Goal: Task Accomplishment & Management: Complete application form

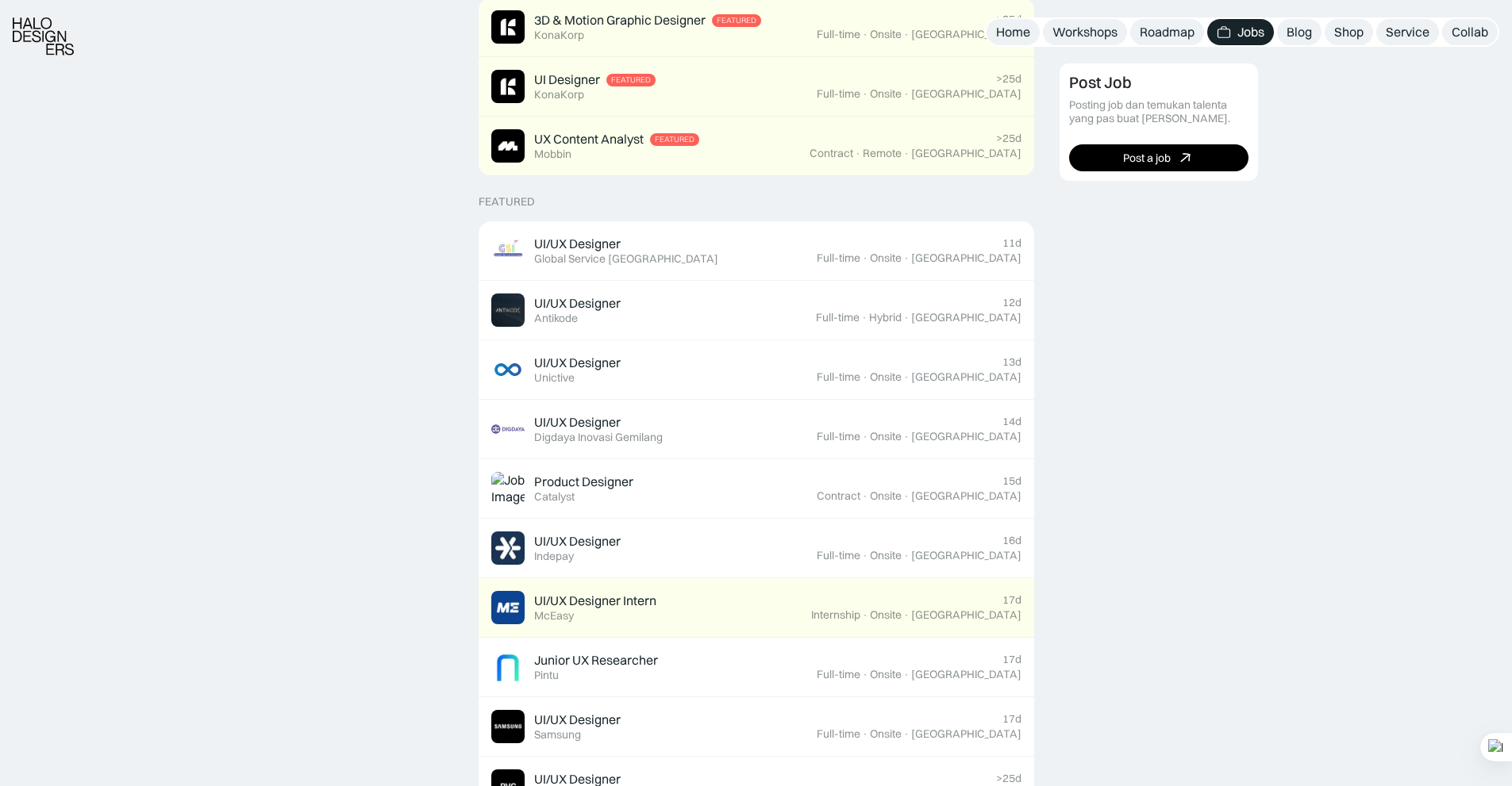
scroll to position [463, 0]
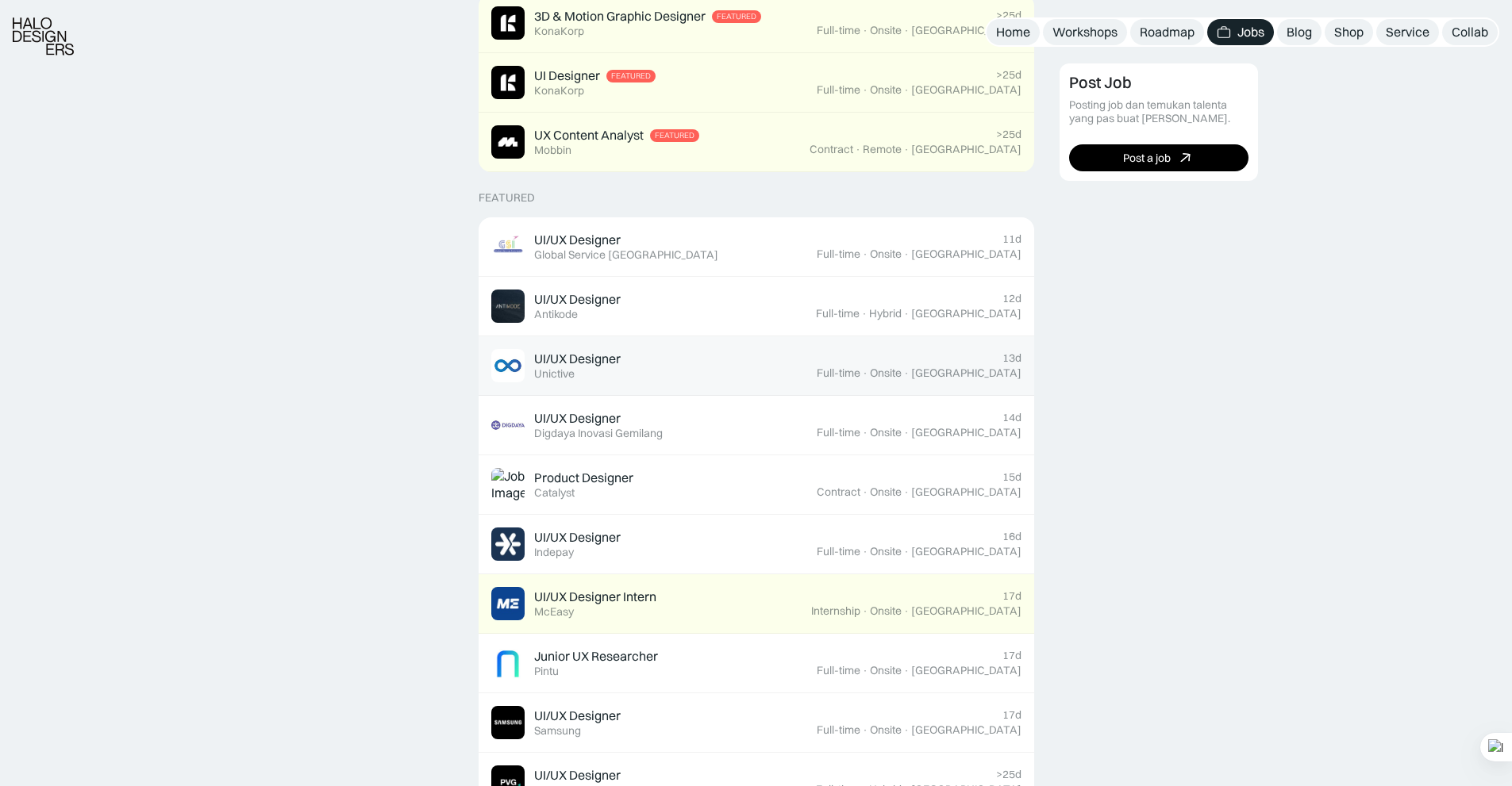
click at [684, 349] on div "UI/UX Designer Featured Unictive" at bounding box center [654, 366] width 325 height 33
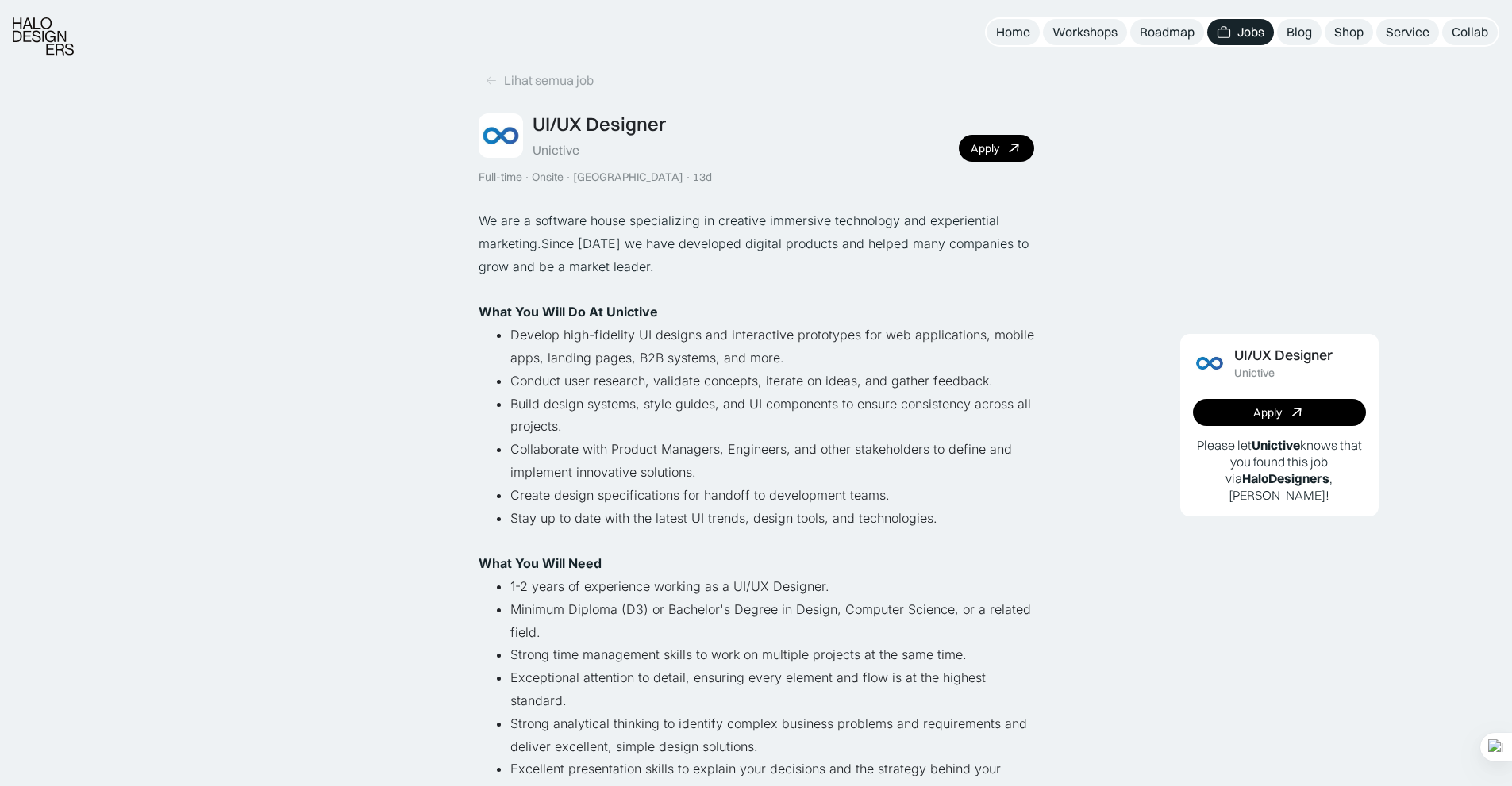
scroll to position [15, 0]
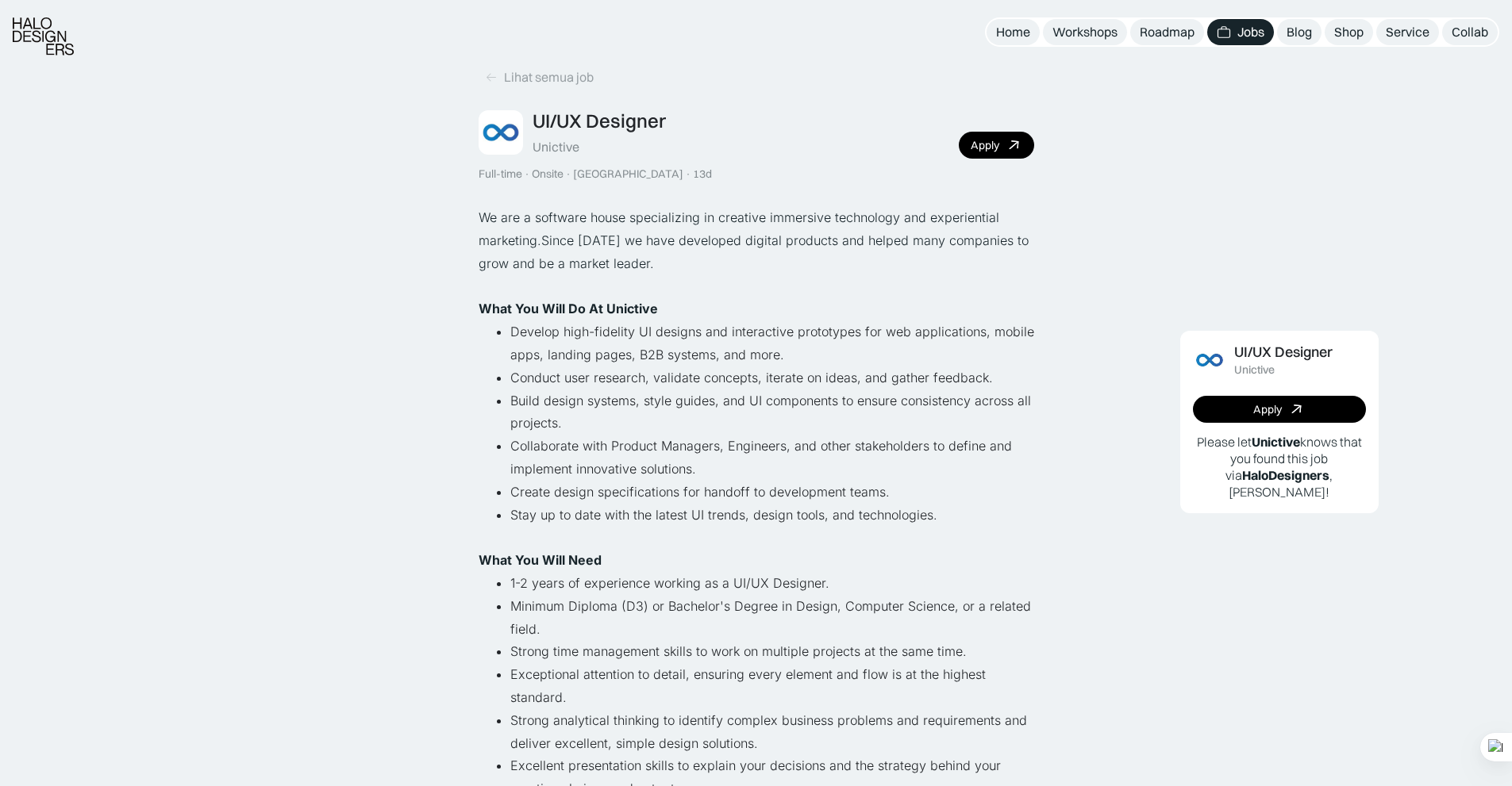
drag, startPoint x: 477, startPoint y: 307, endPoint x: 935, endPoint y: 517, distance: 503.8
copy div "What You Will Do At Unictive Develop high-fidelity UI designs and interactive p…"
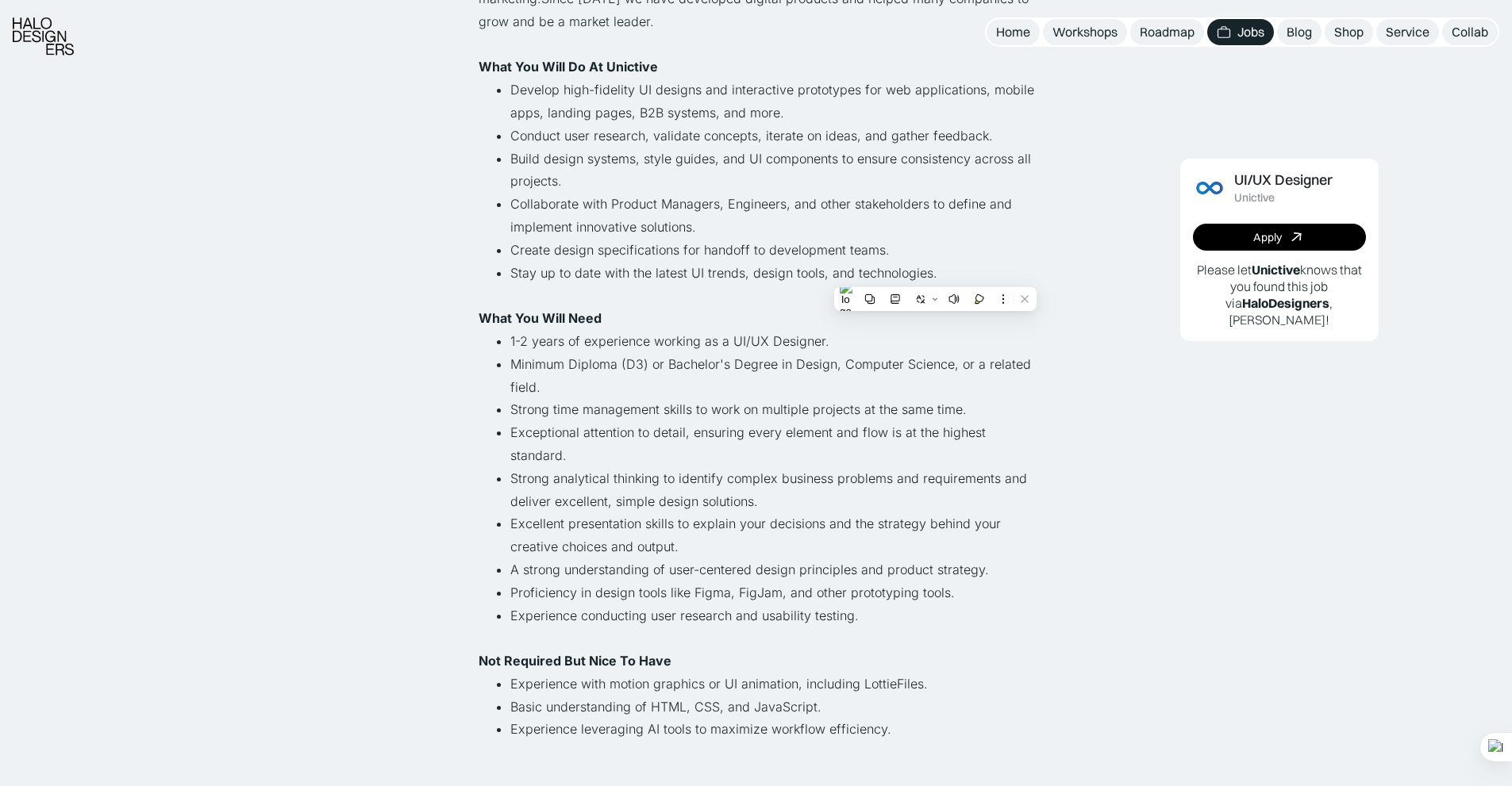
scroll to position [271, 0]
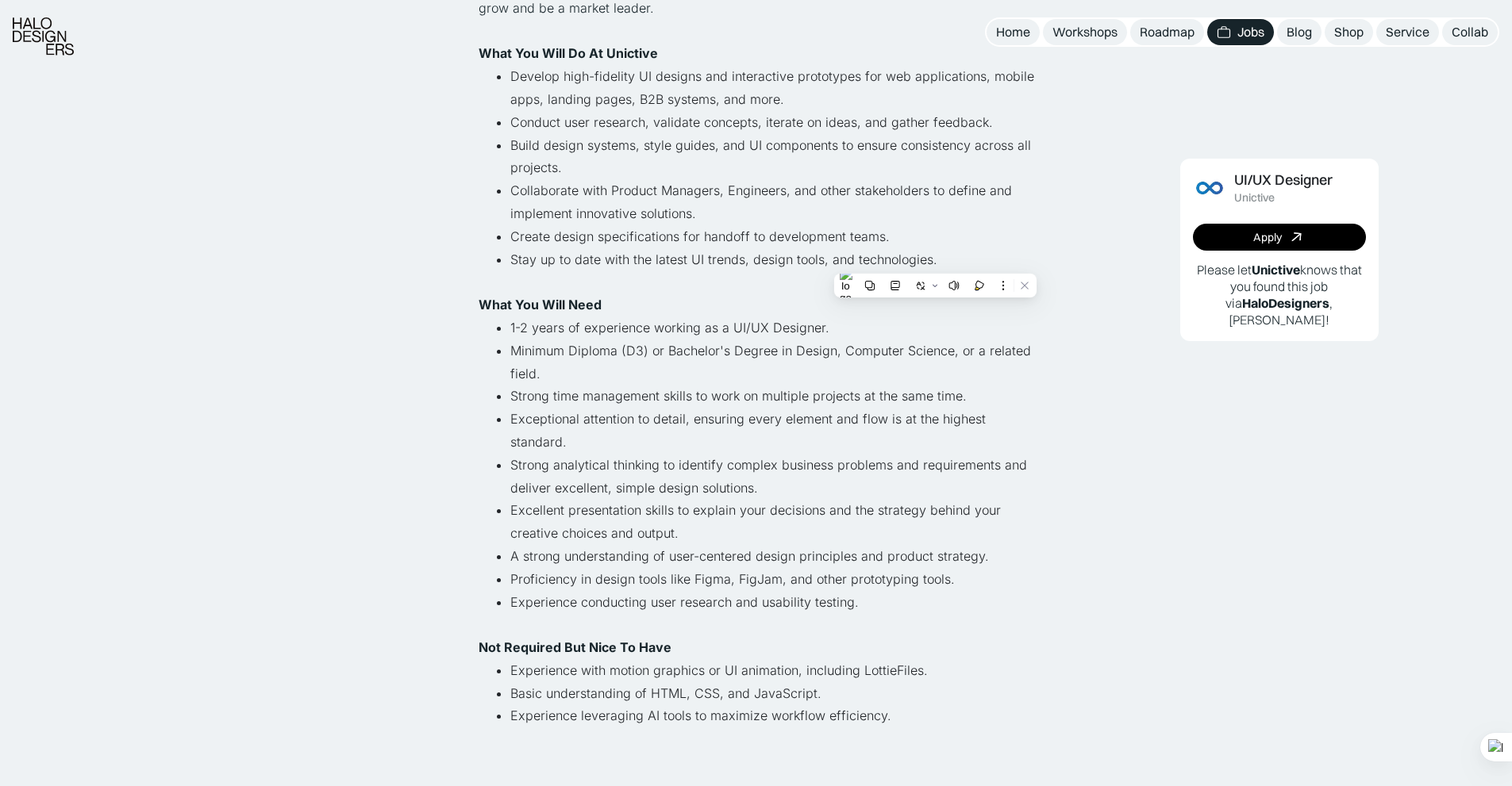
drag, startPoint x: 511, startPoint y: 326, endPoint x: 902, endPoint y: 596, distance: 475.2
click at [902, 596] on ul "1-2 years of experience working as a UI/UX Designer. Minimum Diploma (D3) or Ba…" at bounding box center [756, 476] width 555 height 320
copy ul "1-2 years of experience working as a UI/UX Designer. Minimum Diploma (D3) or Ba…"
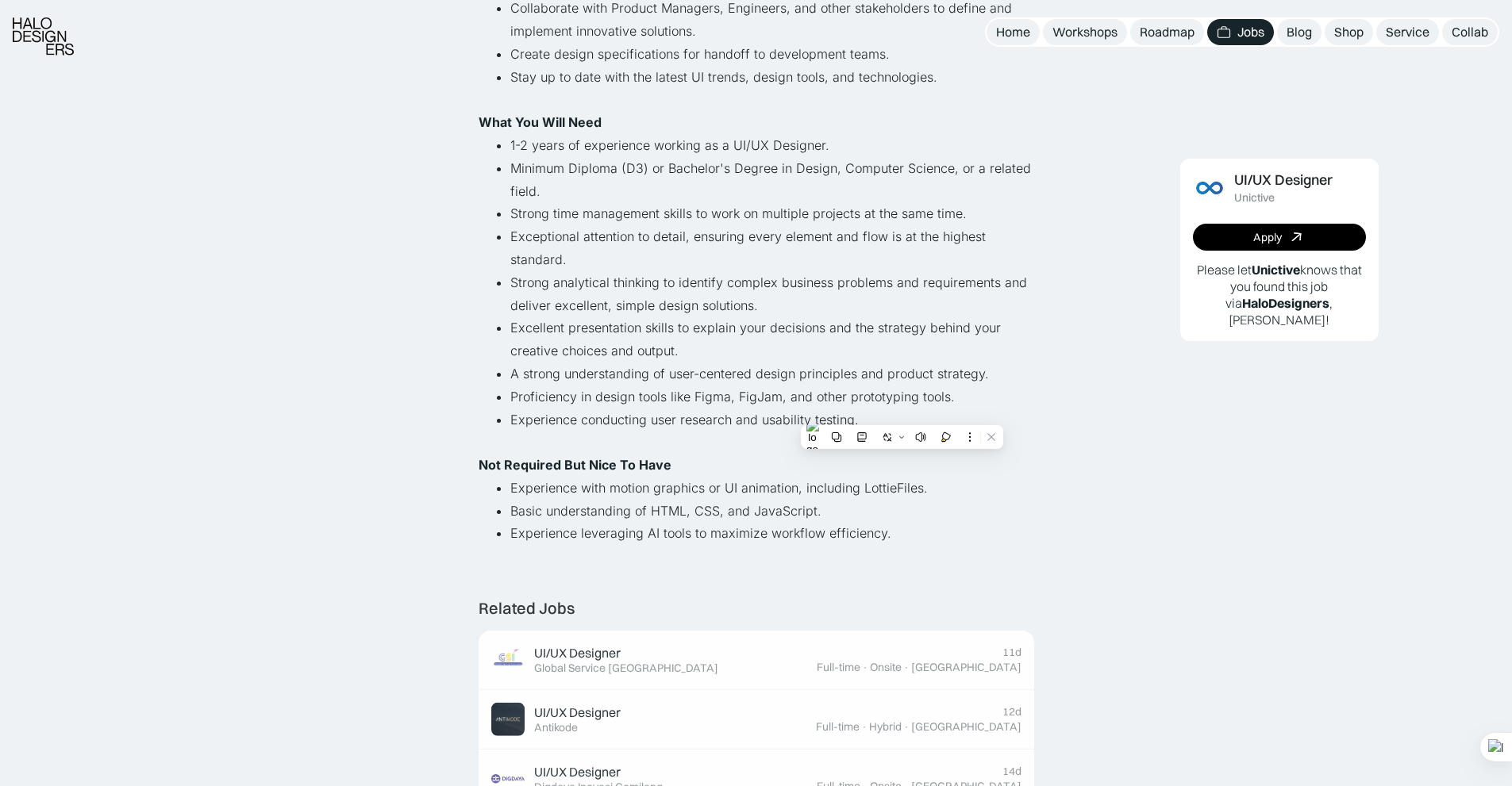
scroll to position [458, 0]
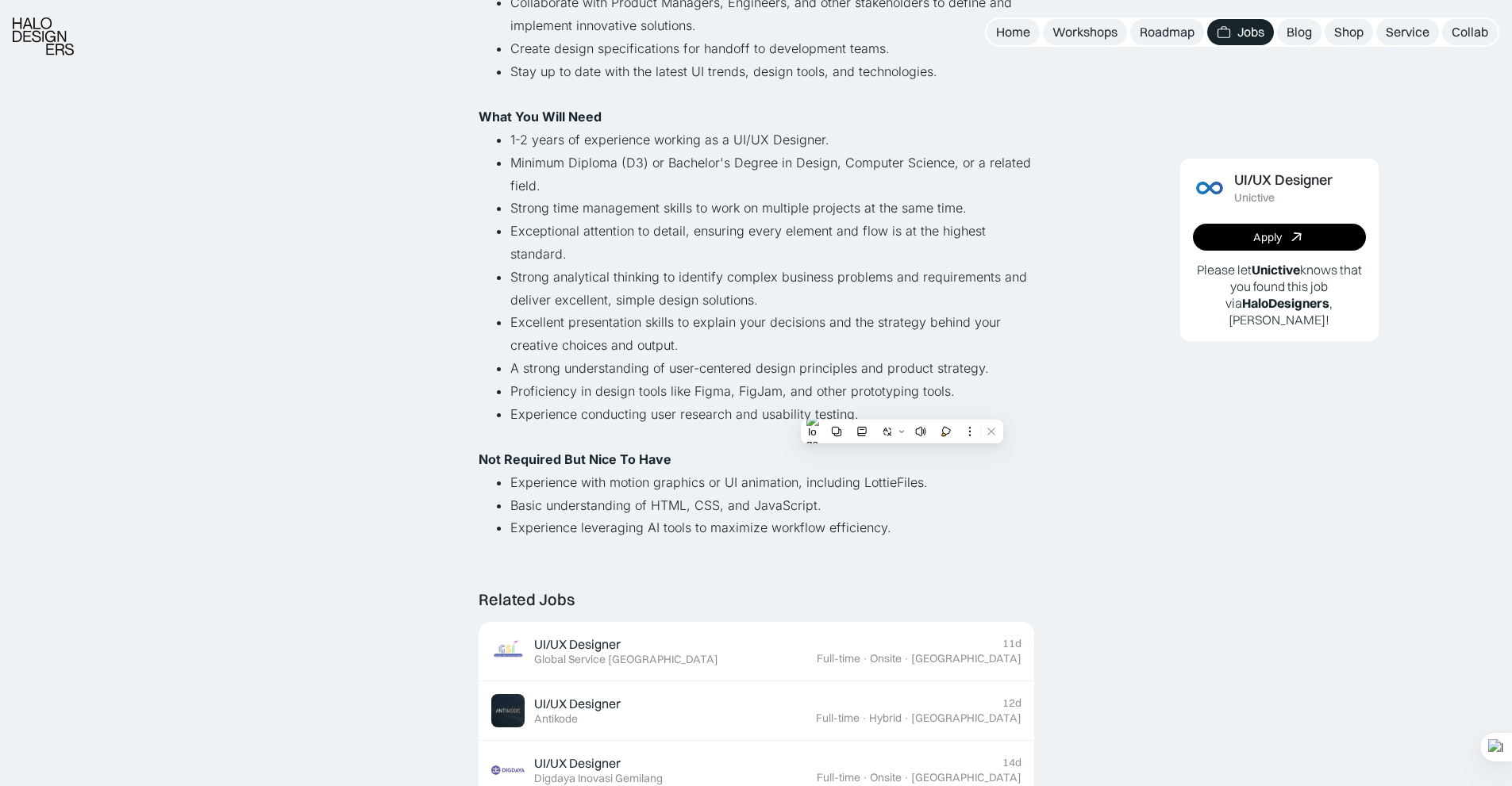
drag, startPoint x: 508, startPoint y: 480, endPoint x: 908, endPoint y: 536, distance: 403.9
click at [908, 536] on ul "Experience with motion graphics or UI animation, including LottieFiles. Basic u…" at bounding box center [756, 505] width 555 height 68
copy ul "Experience with motion graphics or UI animation, including LottieFiles. Basic u…"
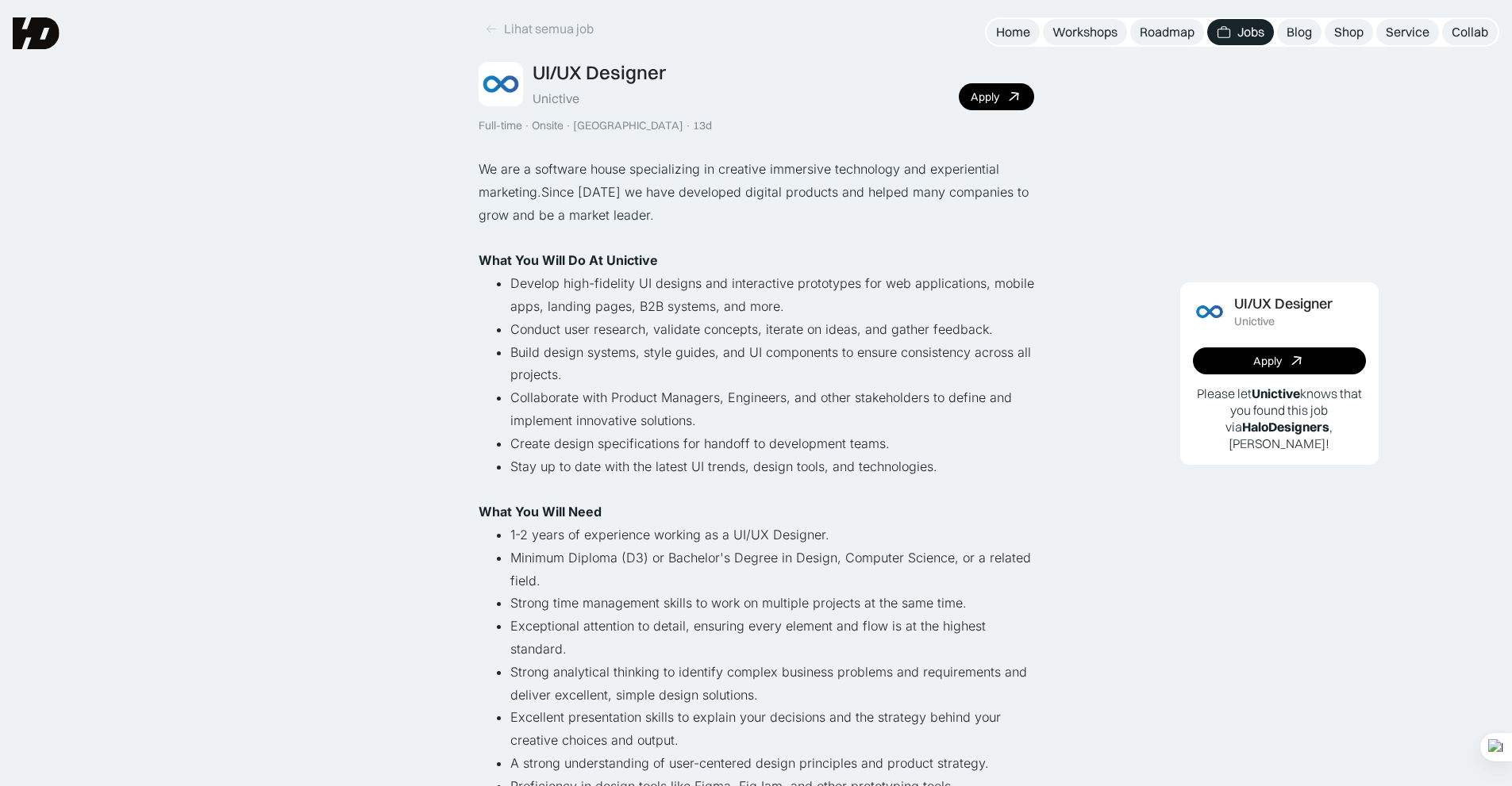
scroll to position [37, 0]
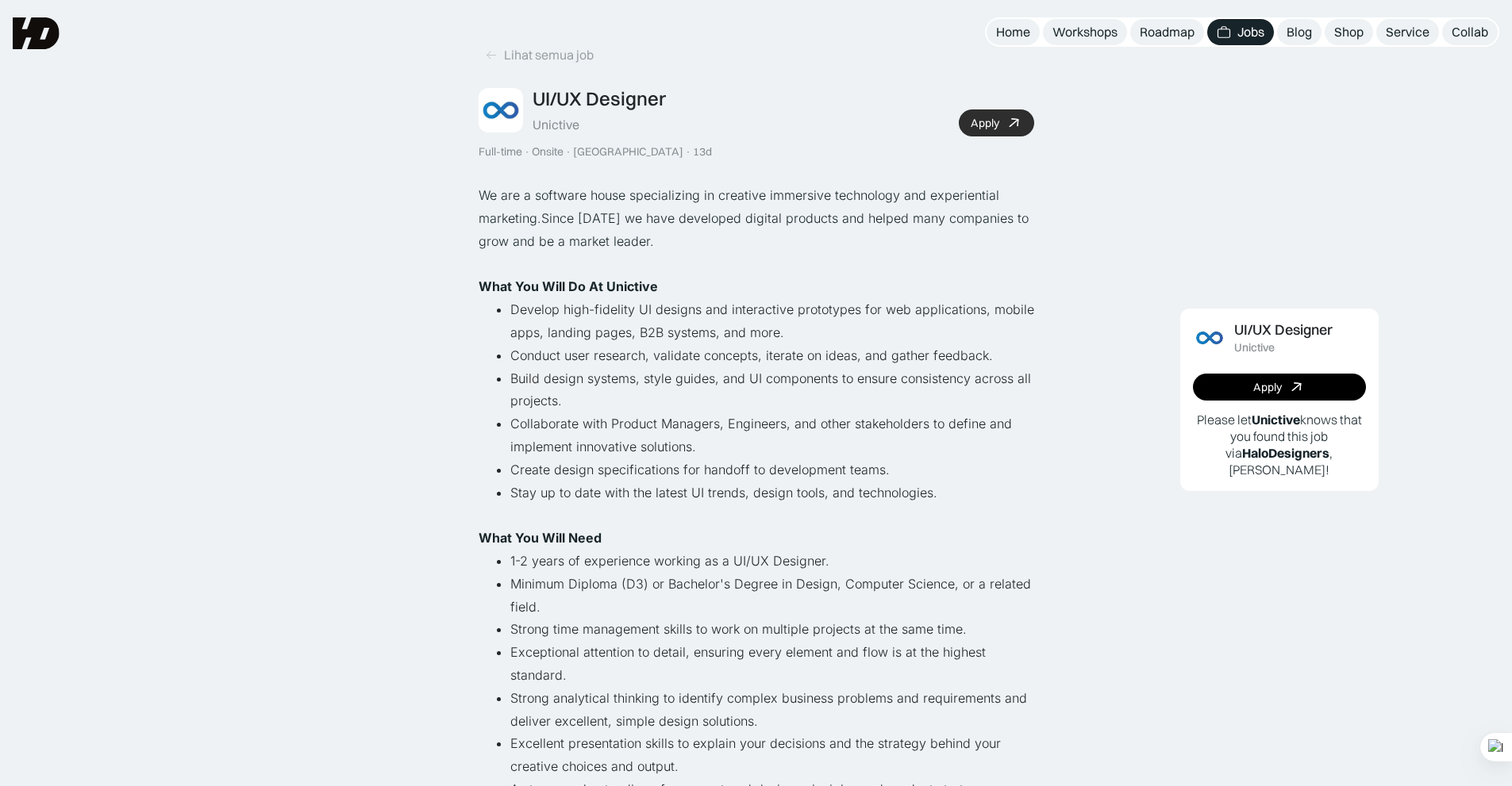
click at [977, 125] on div "Apply" at bounding box center [985, 124] width 28 height 13
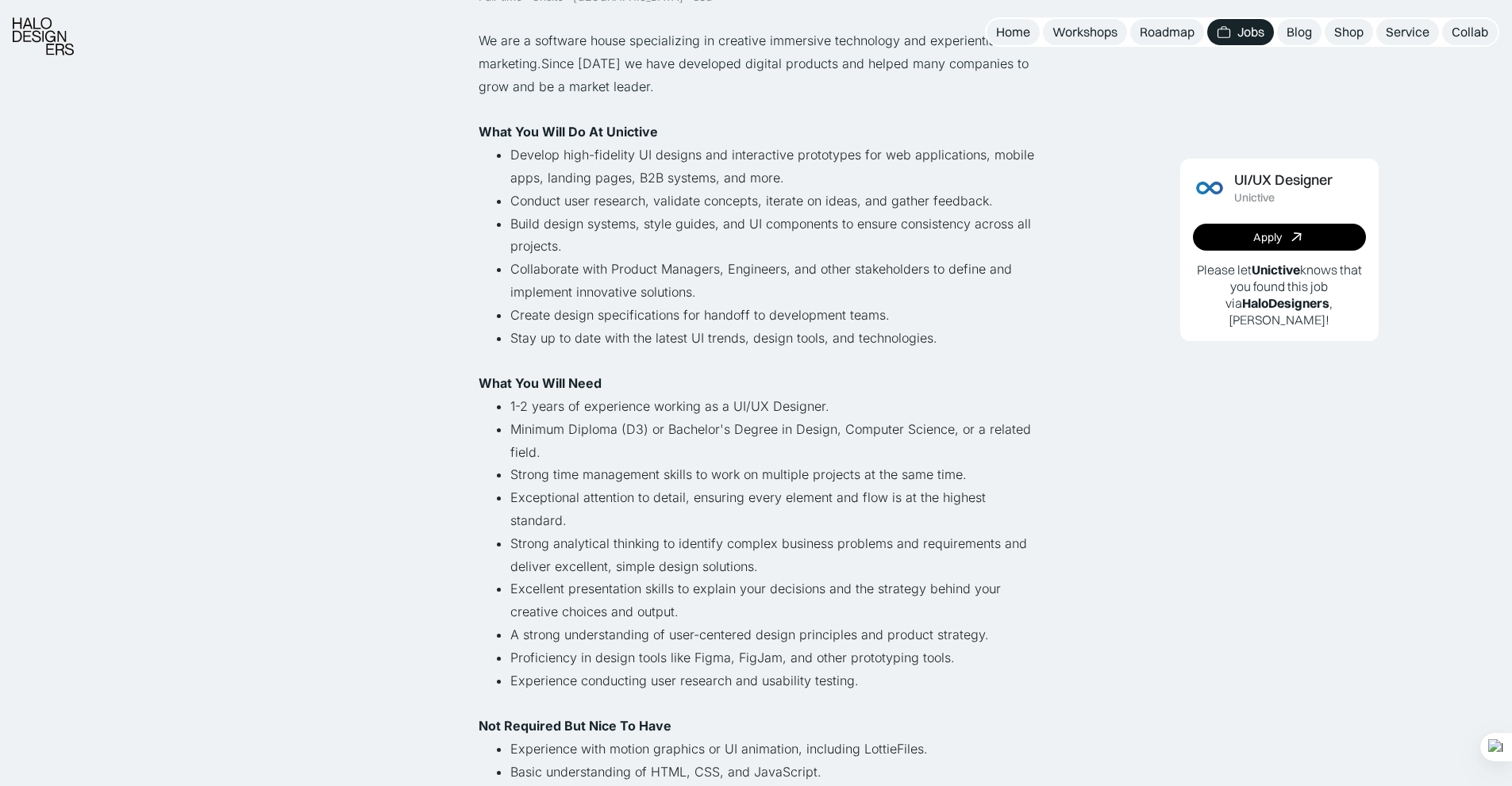
scroll to position [193, 0]
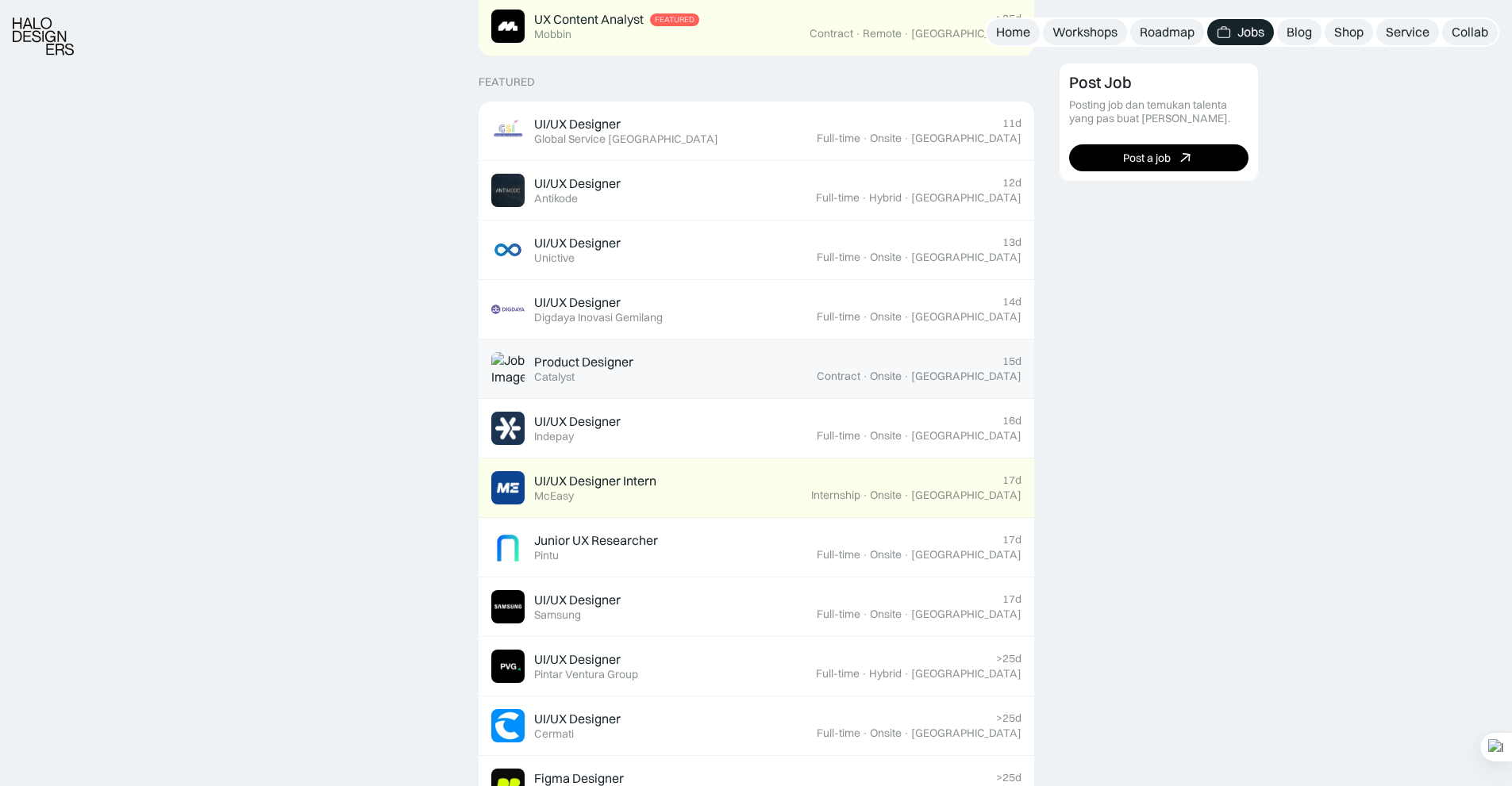
scroll to position [583, 0]
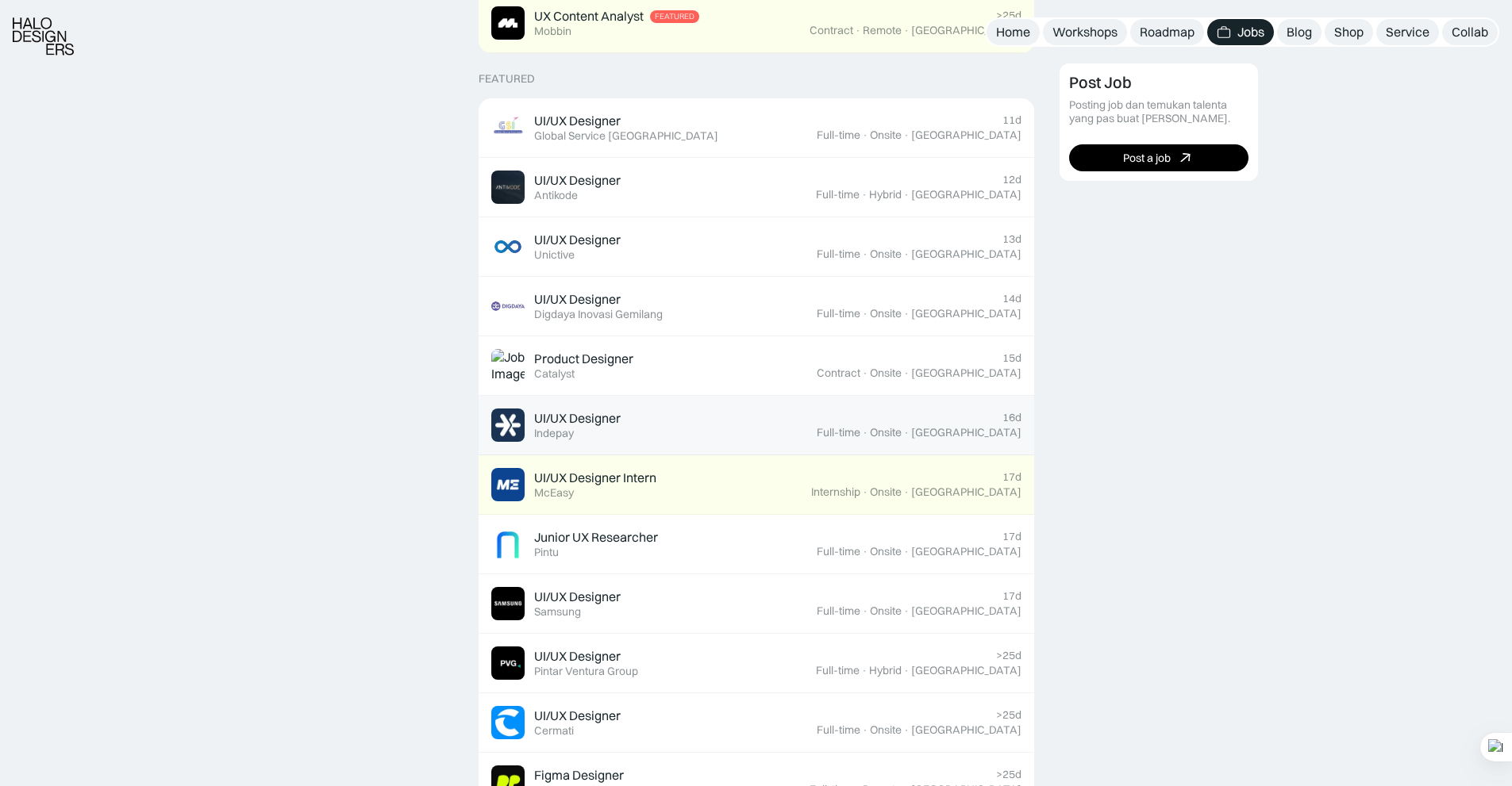
click at [648, 424] on div "UI/UX Designer Featured Indepay" at bounding box center [654, 425] width 325 height 33
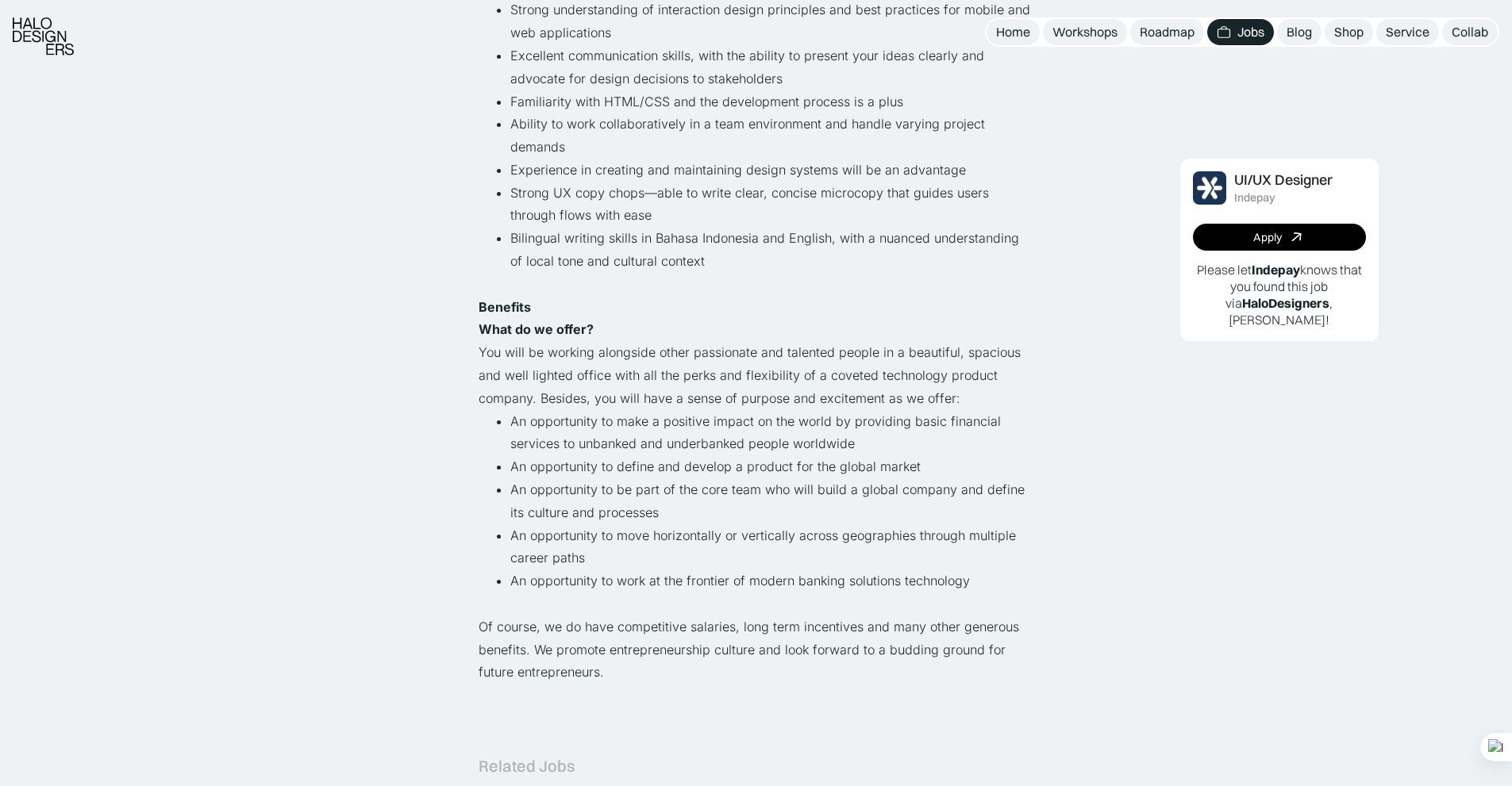
scroll to position [780, 0]
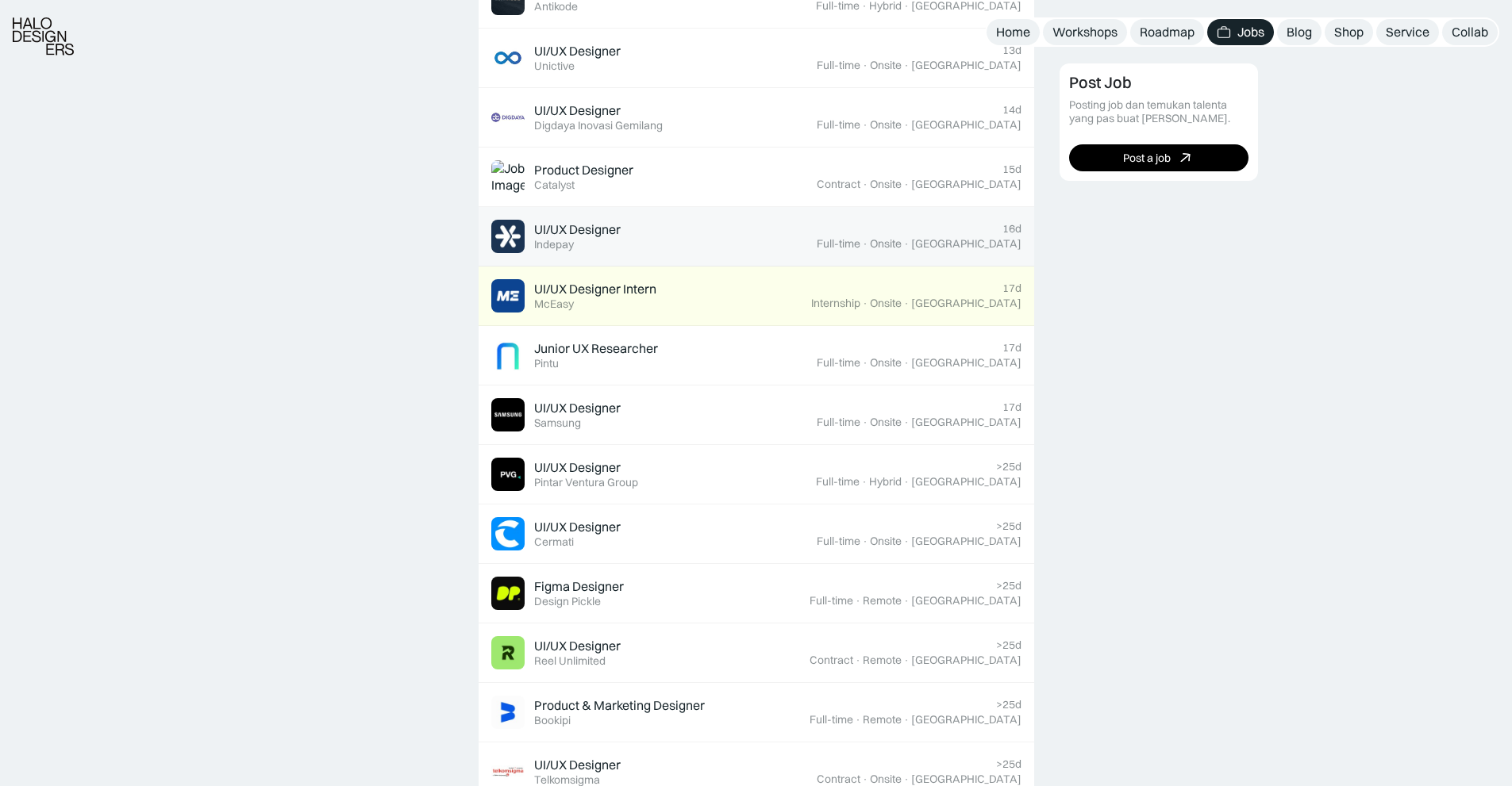
scroll to position [775, 0]
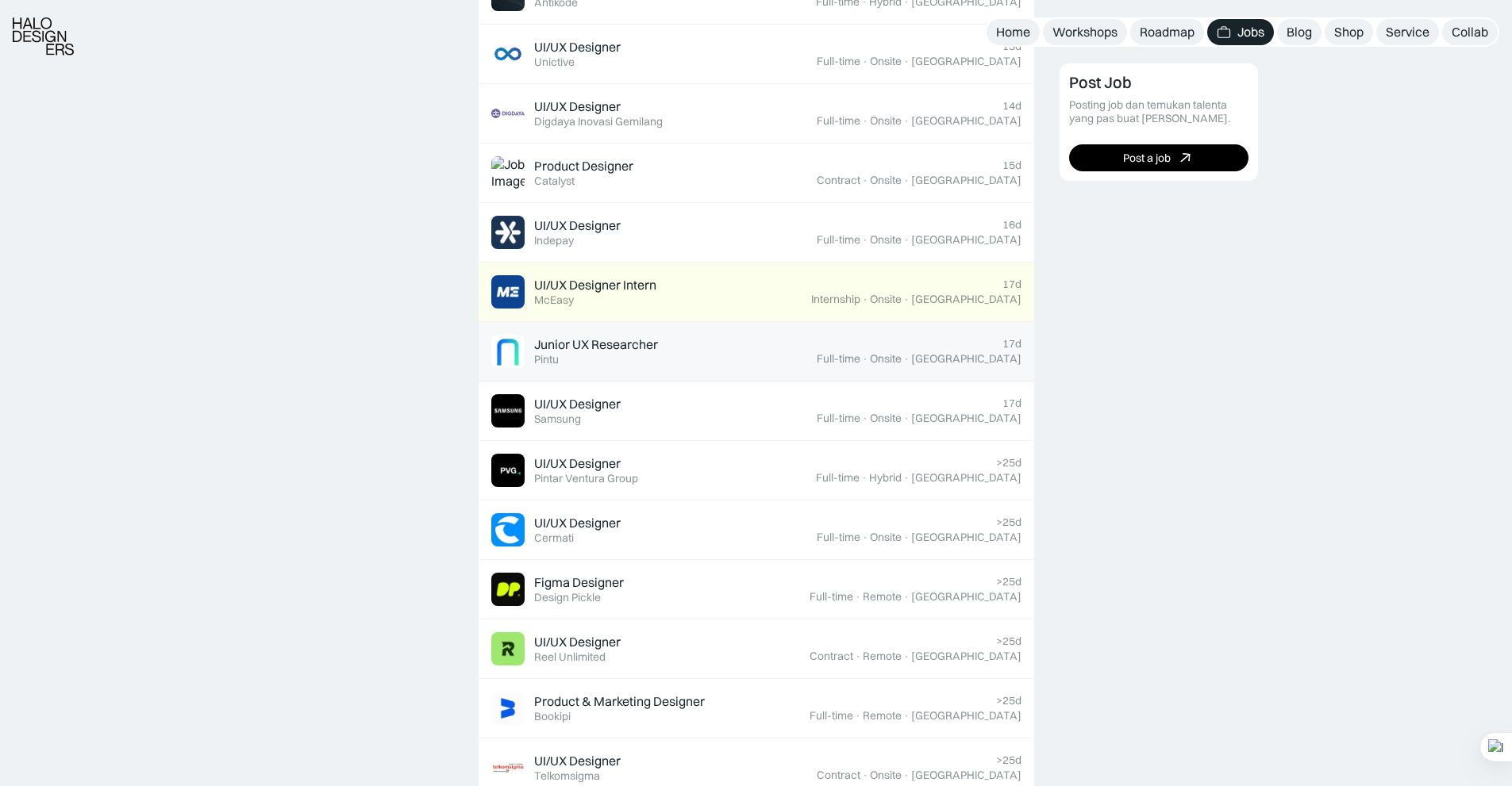
click at [671, 356] on div "Junior UX Researcher Featured Pintu" at bounding box center [654, 351] width 325 height 33
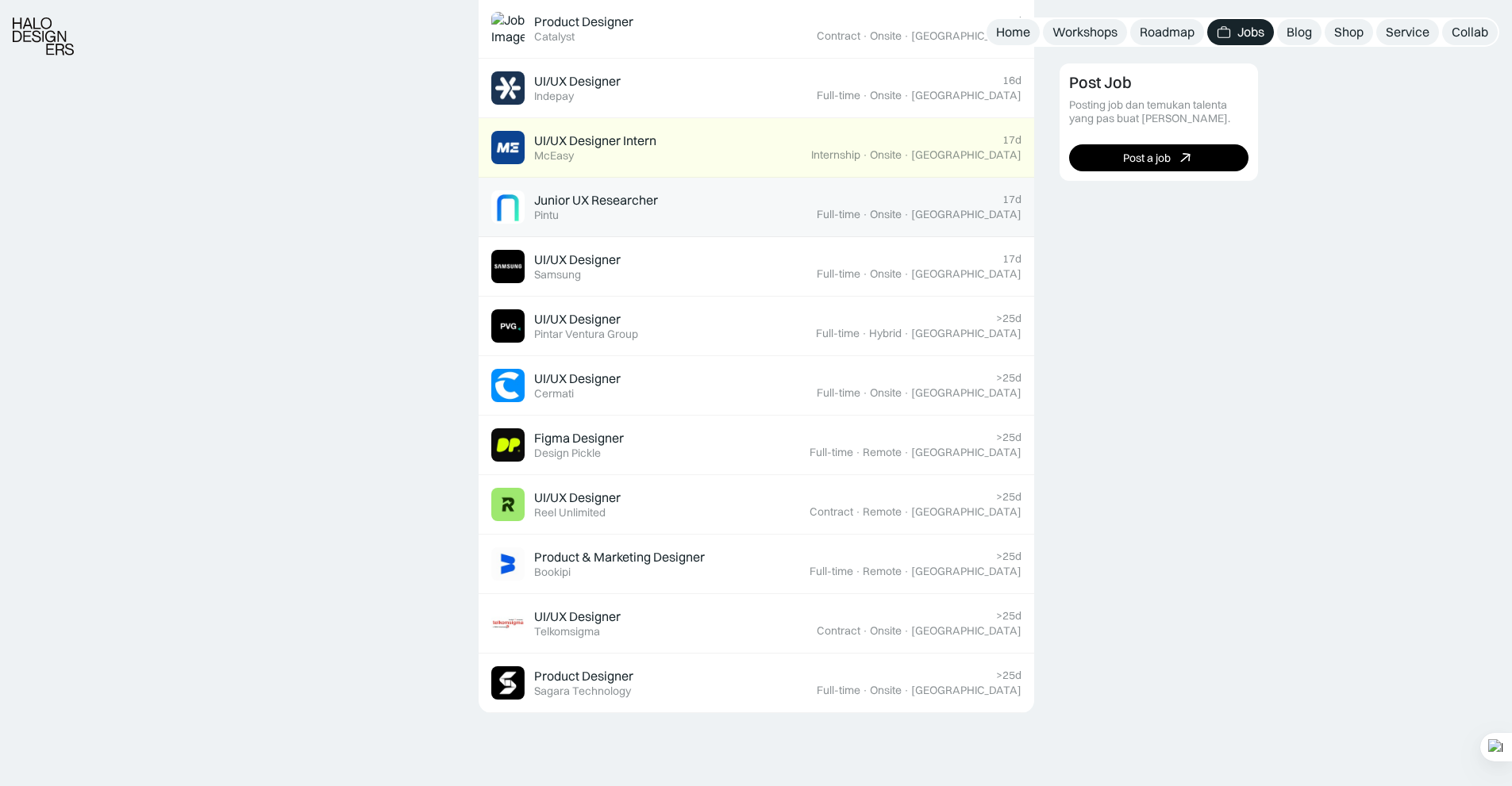
scroll to position [921, 0]
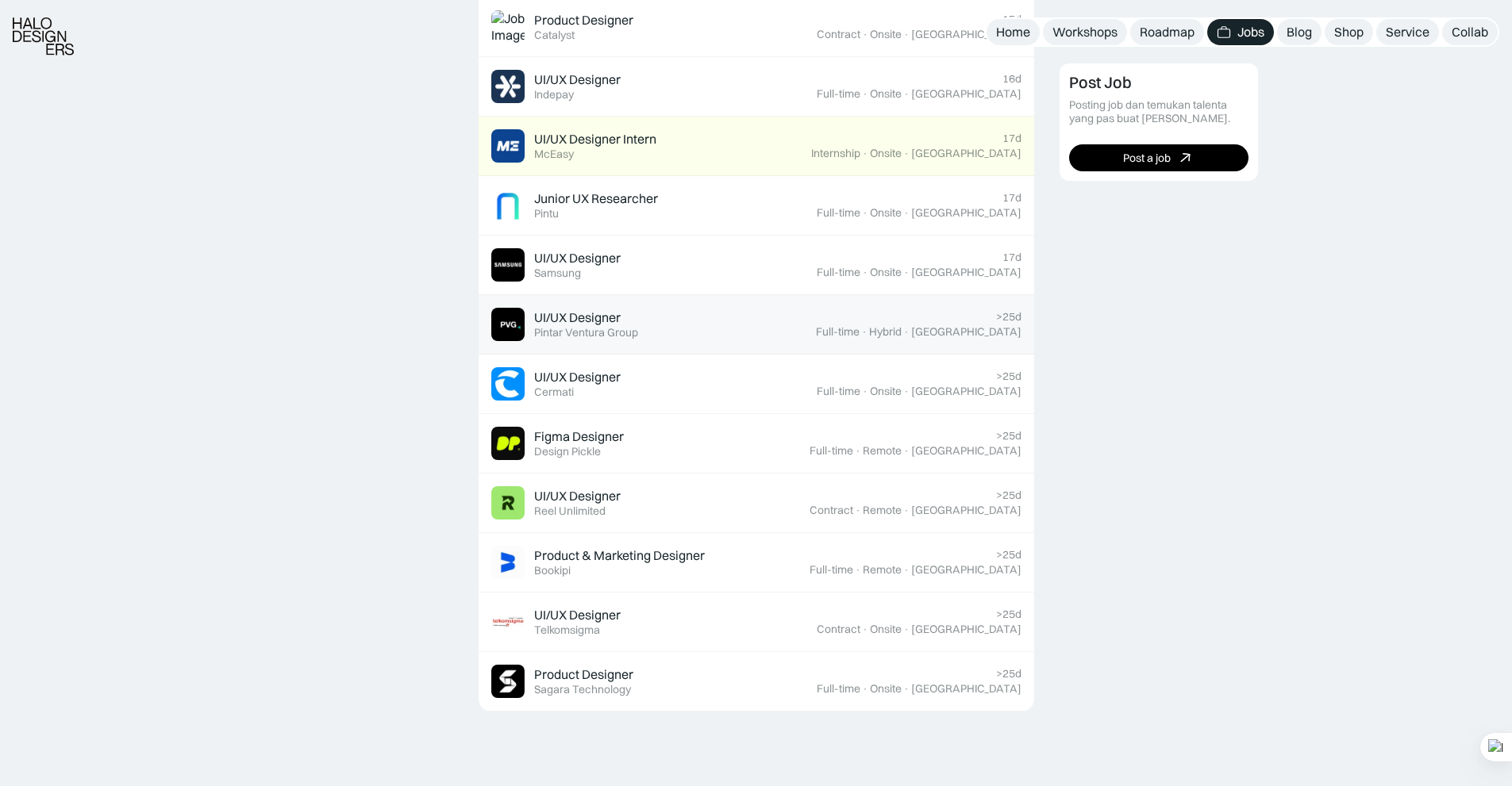
click at [645, 325] on div "UI/UX Designer Featured Pintar Ventura Group" at bounding box center [653, 325] width 325 height 33
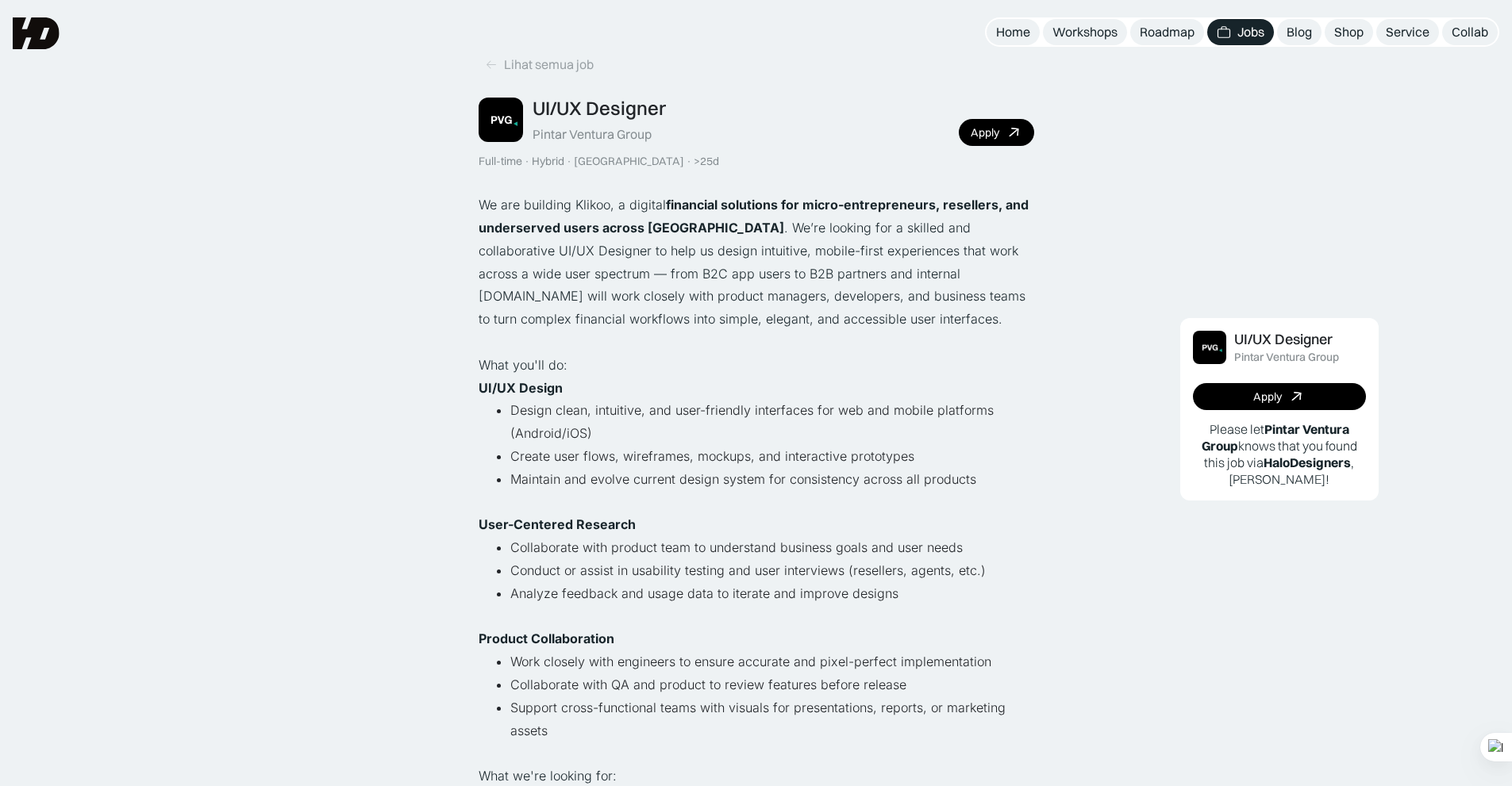
scroll to position [27, 0]
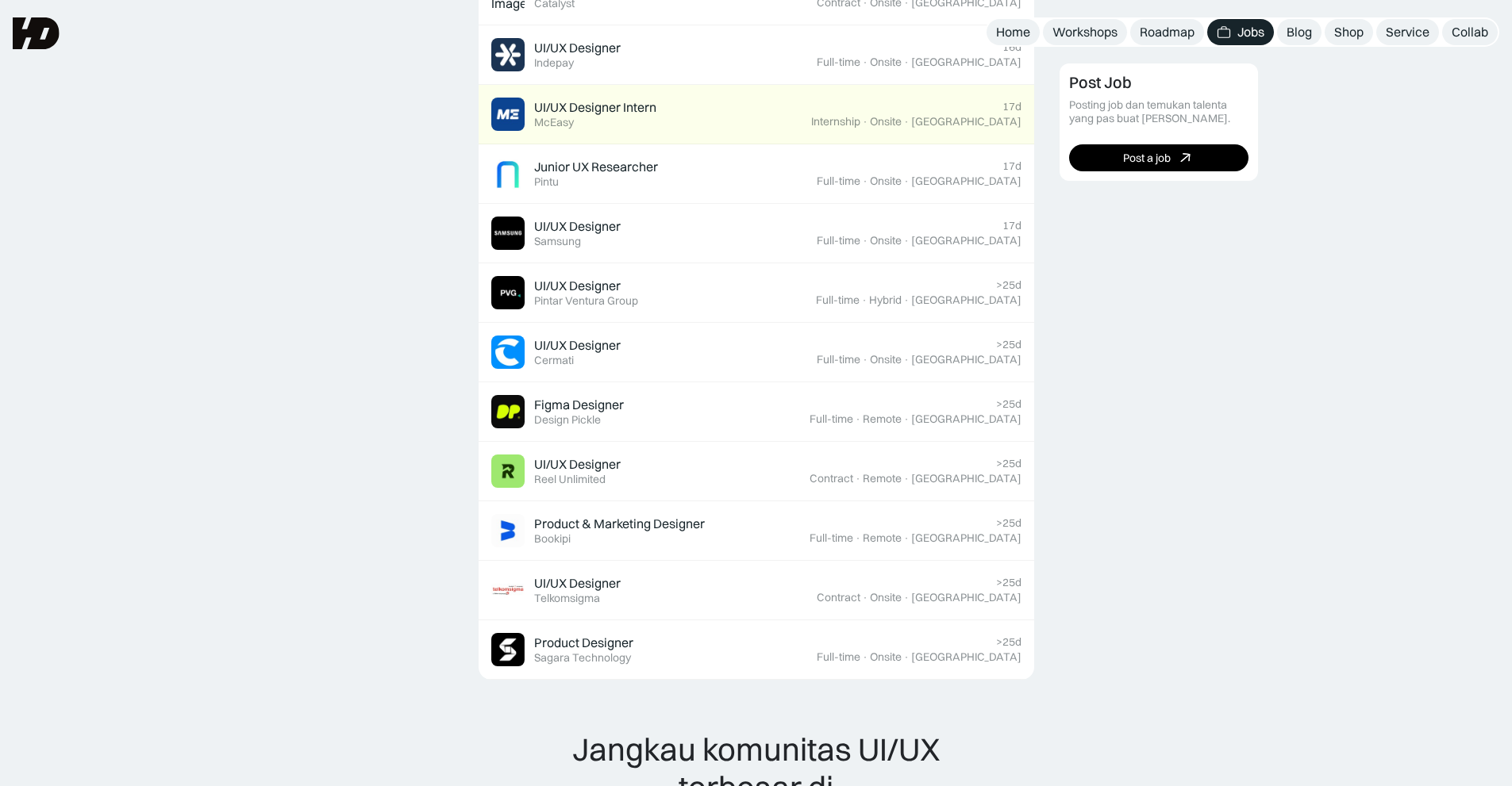
scroll to position [921, 0]
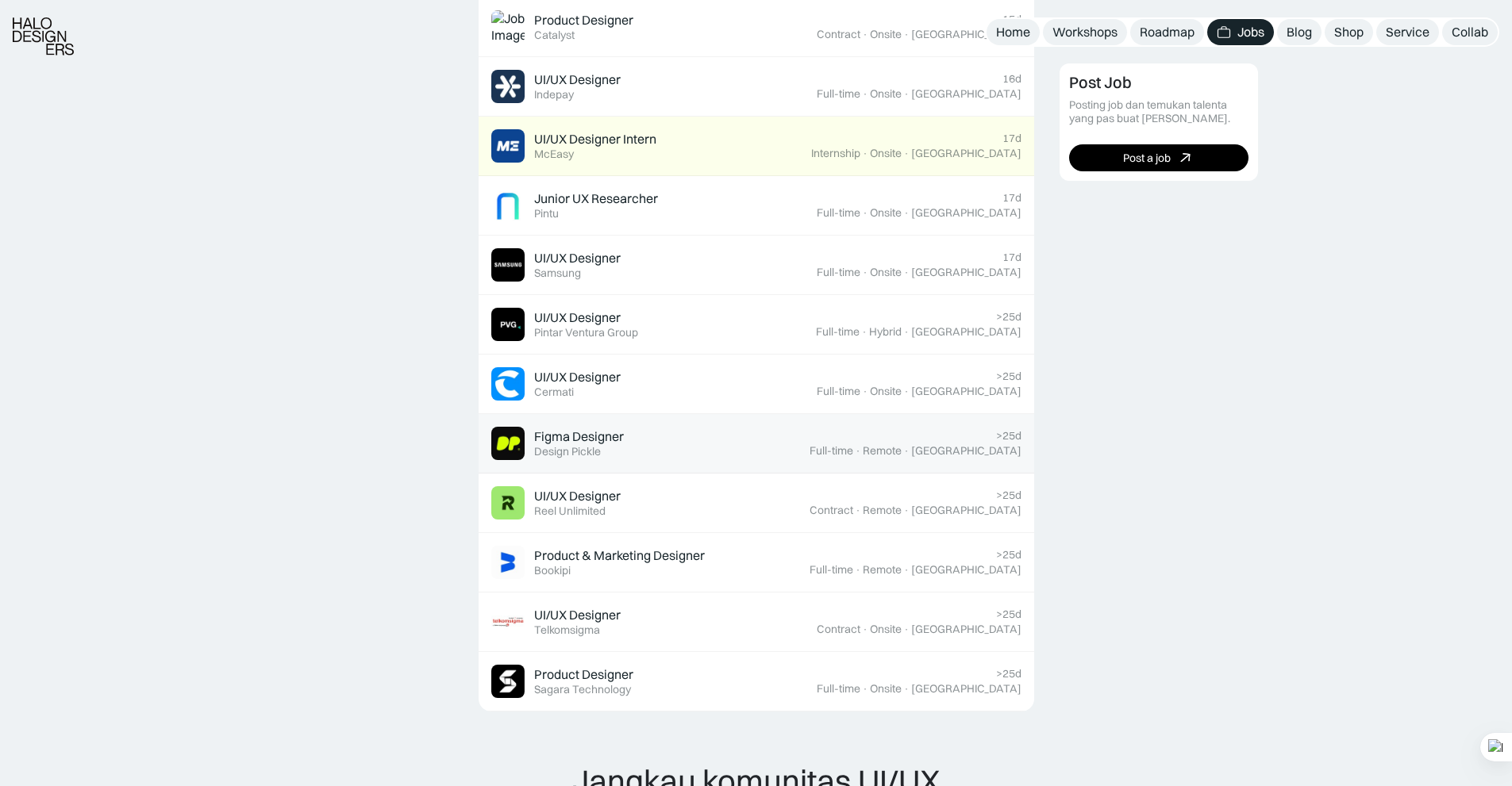
click at [655, 437] on div "Figma Designer Featured Design Pickle" at bounding box center [650, 443] width 318 height 33
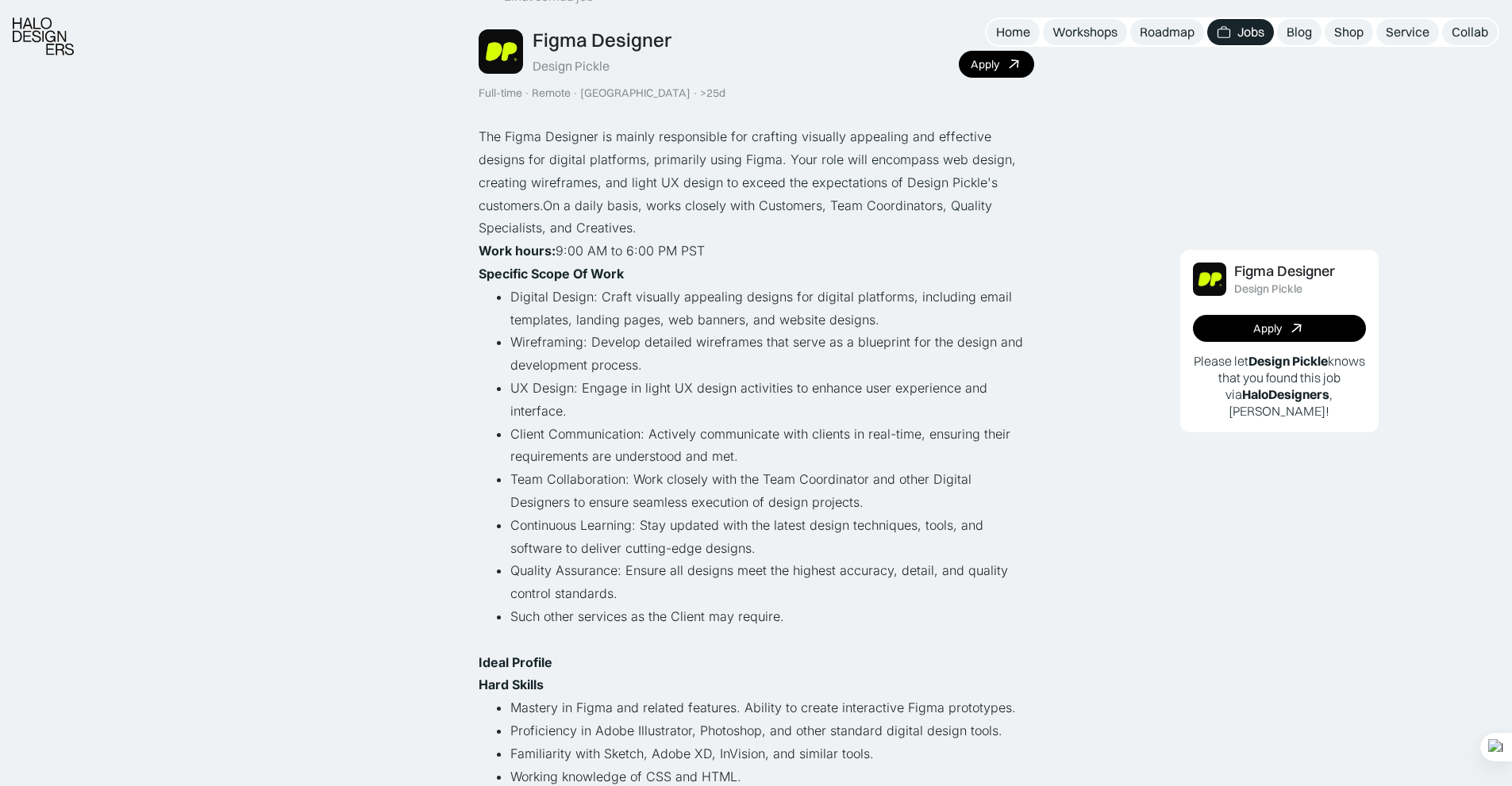
scroll to position [98, 0]
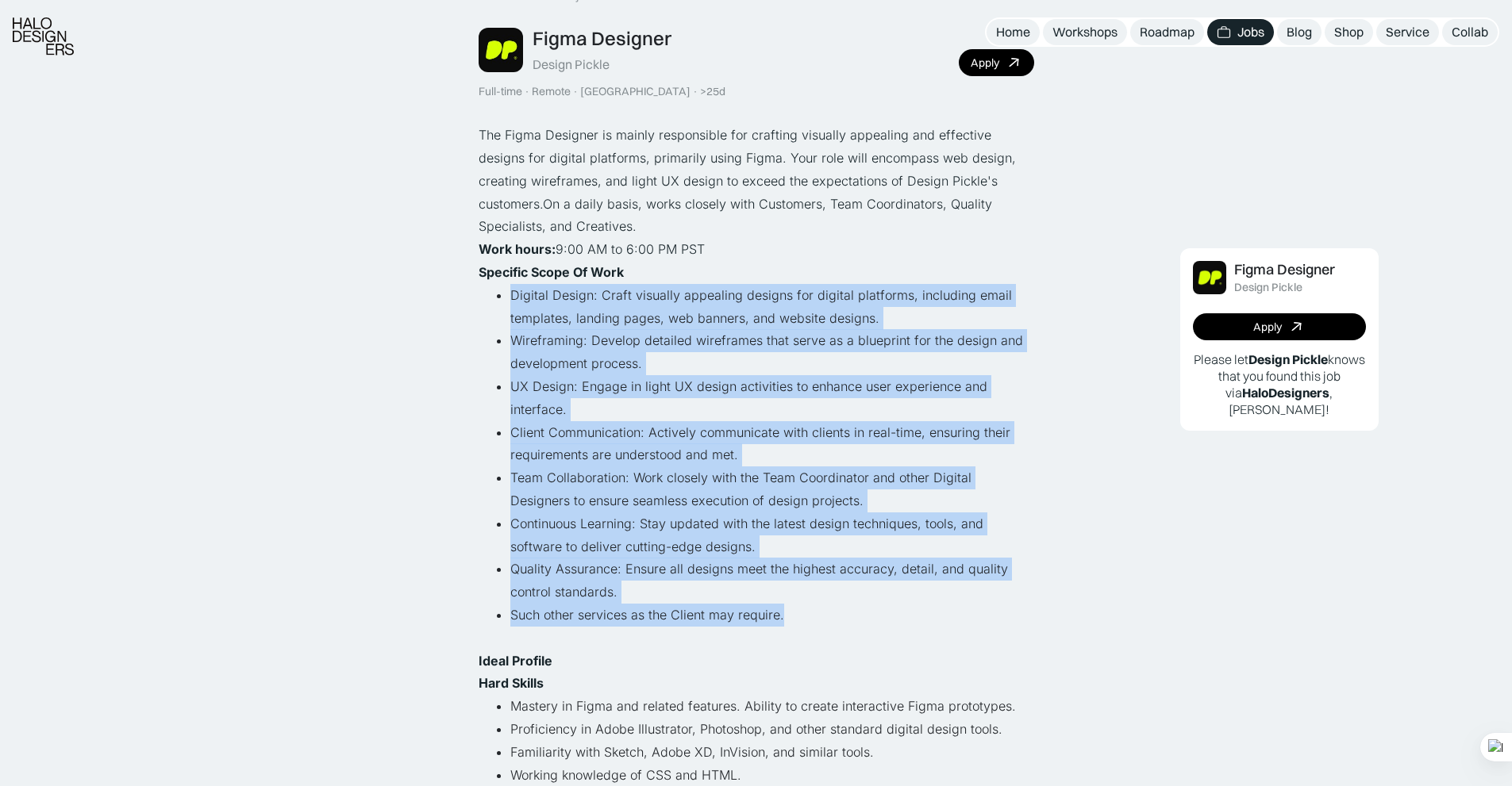
drag, startPoint x: 510, startPoint y: 294, endPoint x: 827, endPoint y: 608, distance: 446.2
click at [827, 608] on ul "Digital Design: Craft visually appealing designs for digital platforms, includi…" at bounding box center [756, 466] width 555 height 366
copy ul "Digital Design: Craft visually appealing designs for digital platforms, includi…"
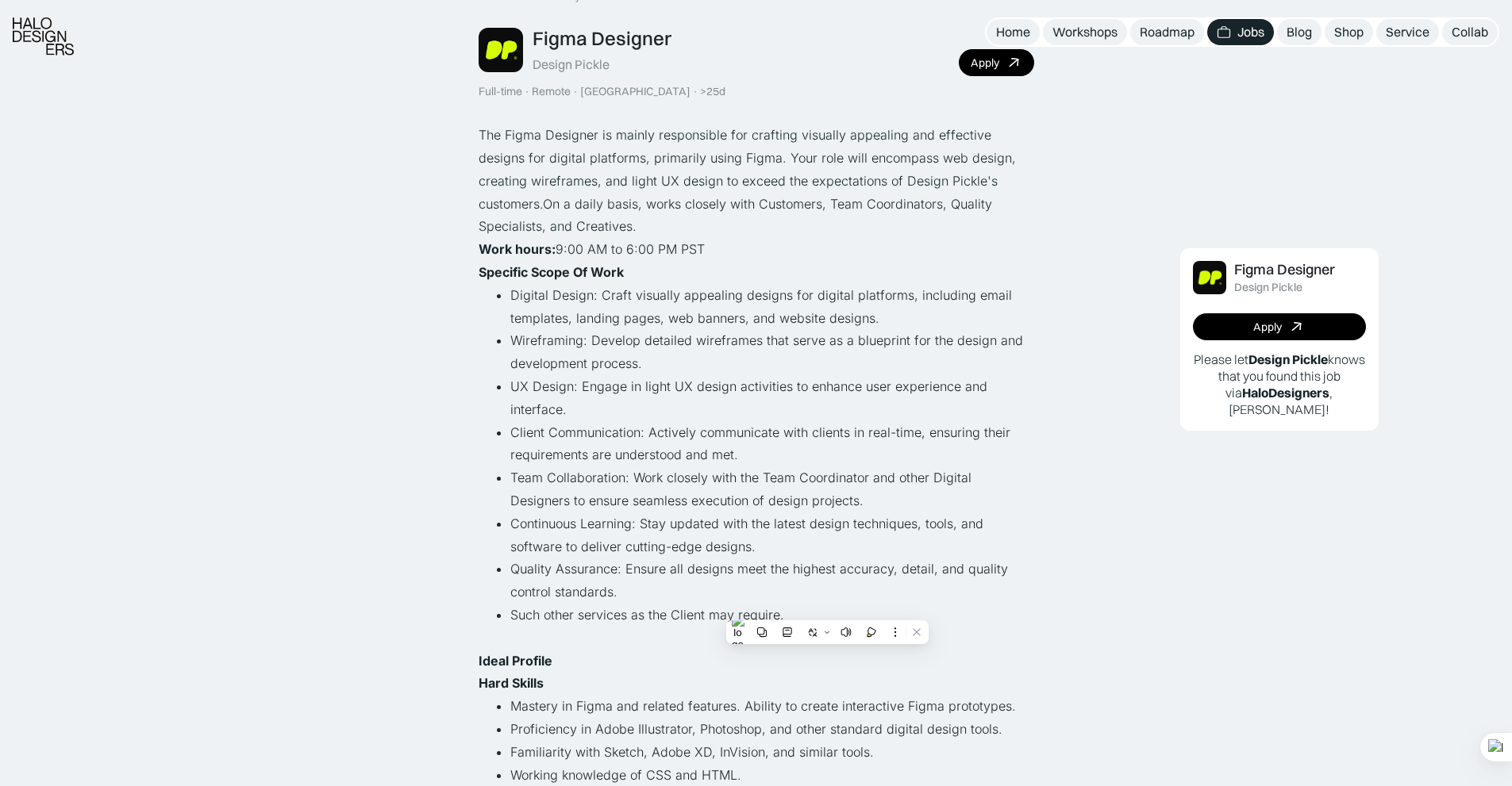
click at [735, 203] on p "The Figma Designer is mainly responsible for crafting visually appealing and ef…" at bounding box center [756, 181] width 555 height 115
drag, startPoint x: 477, startPoint y: 129, endPoint x: 711, endPoint y: 249, distance: 263.0
copy div "The Figma Designer is mainly responsible for crafting visually appealing and ef…"
click at [815, 168] on p "The Figma Designer is mainly responsible for crafting visually appealing and ef…" at bounding box center [756, 181] width 555 height 115
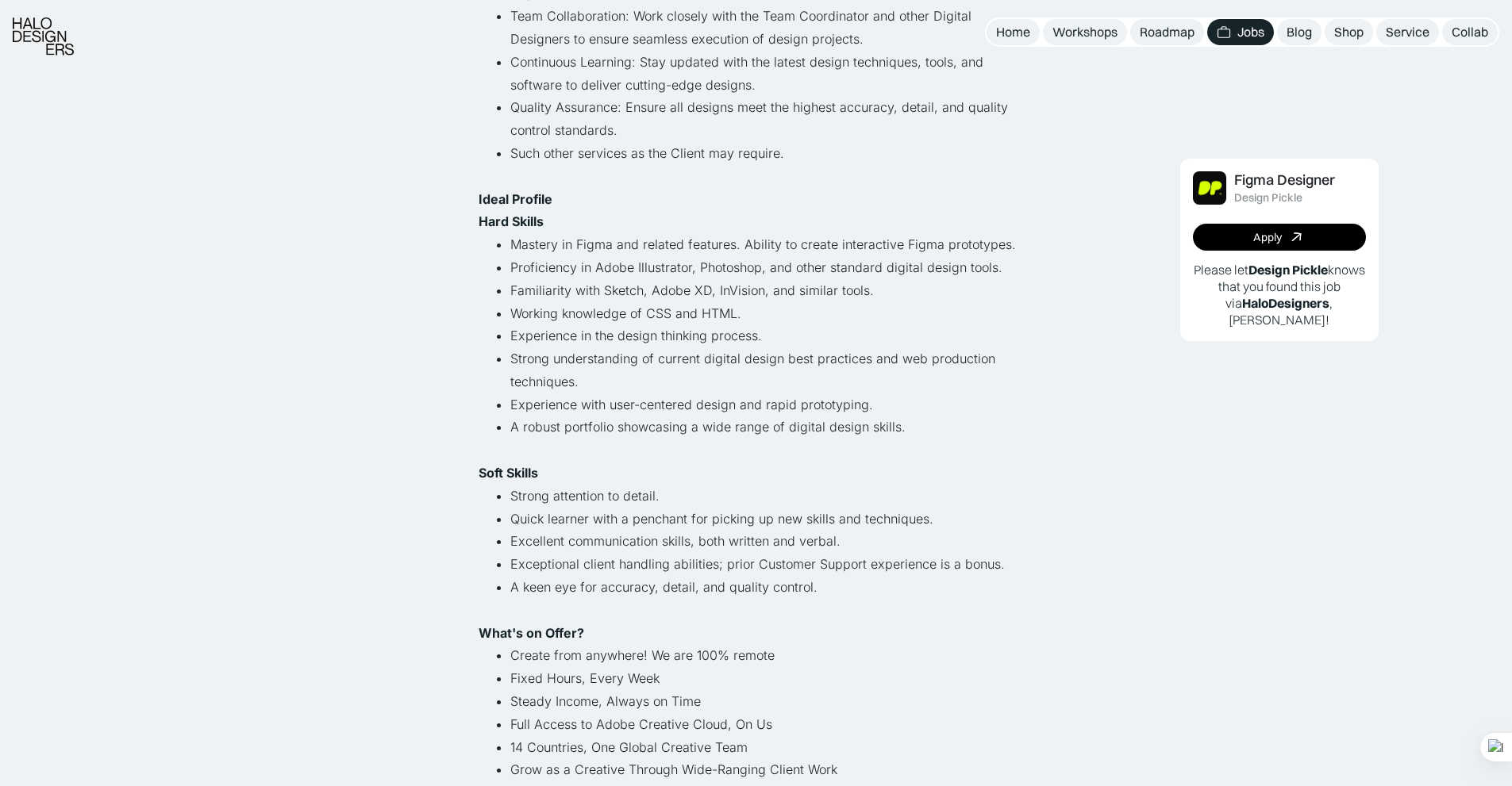
scroll to position [560, 0]
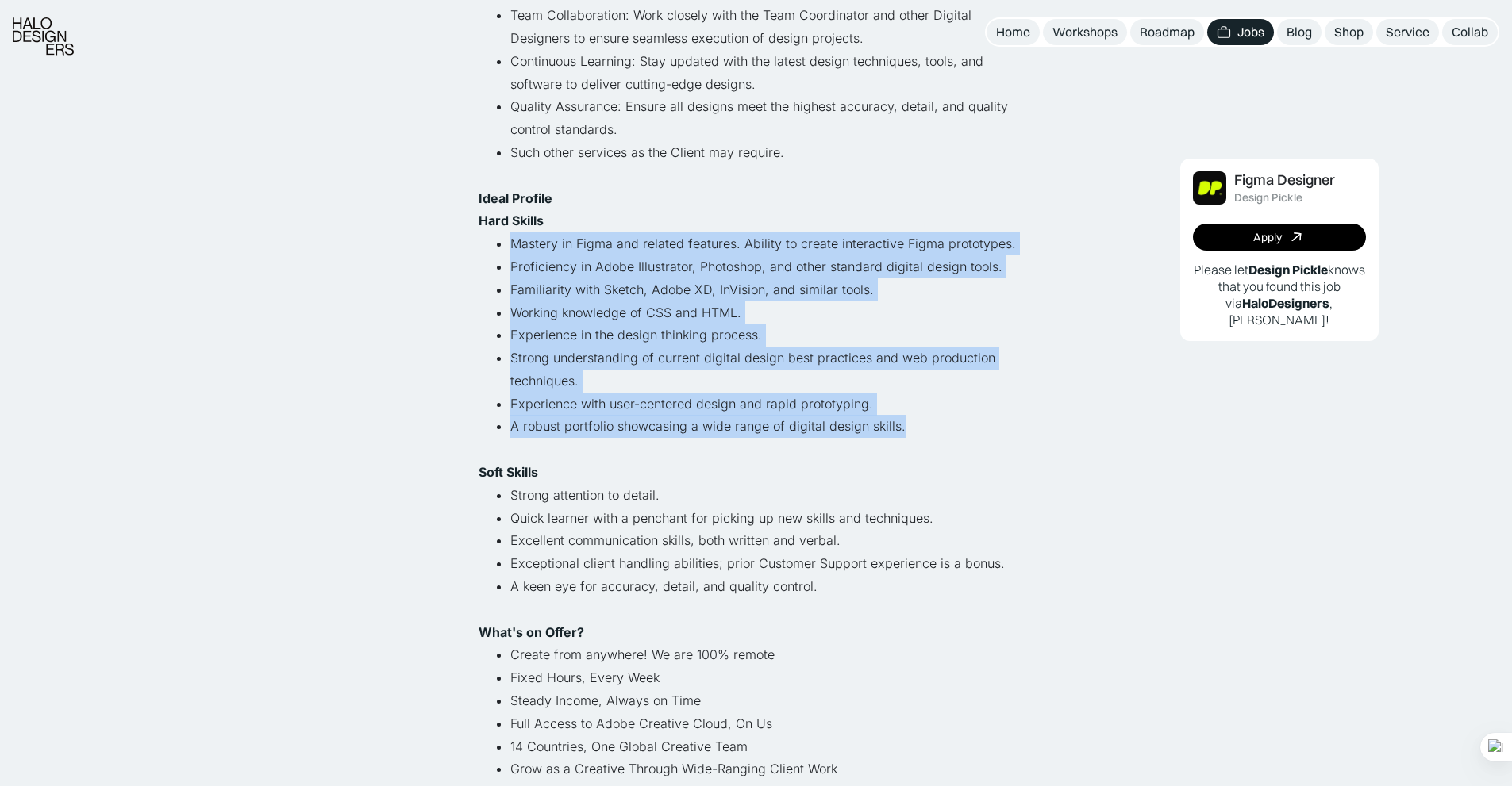
drag, startPoint x: 512, startPoint y: 242, endPoint x: 903, endPoint y: 436, distance: 436.5
click at [903, 436] on ul "Mastery in Figma and related features. Ability to create interactive Figma prot…" at bounding box center [756, 346] width 555 height 228
copy ul "Mastery in Figma and related features. Ability to create interactive Figma prot…"
click at [744, 349] on li "Strong understanding of current digital design best practices and web productio…" at bounding box center [772, 369] width 524 height 46
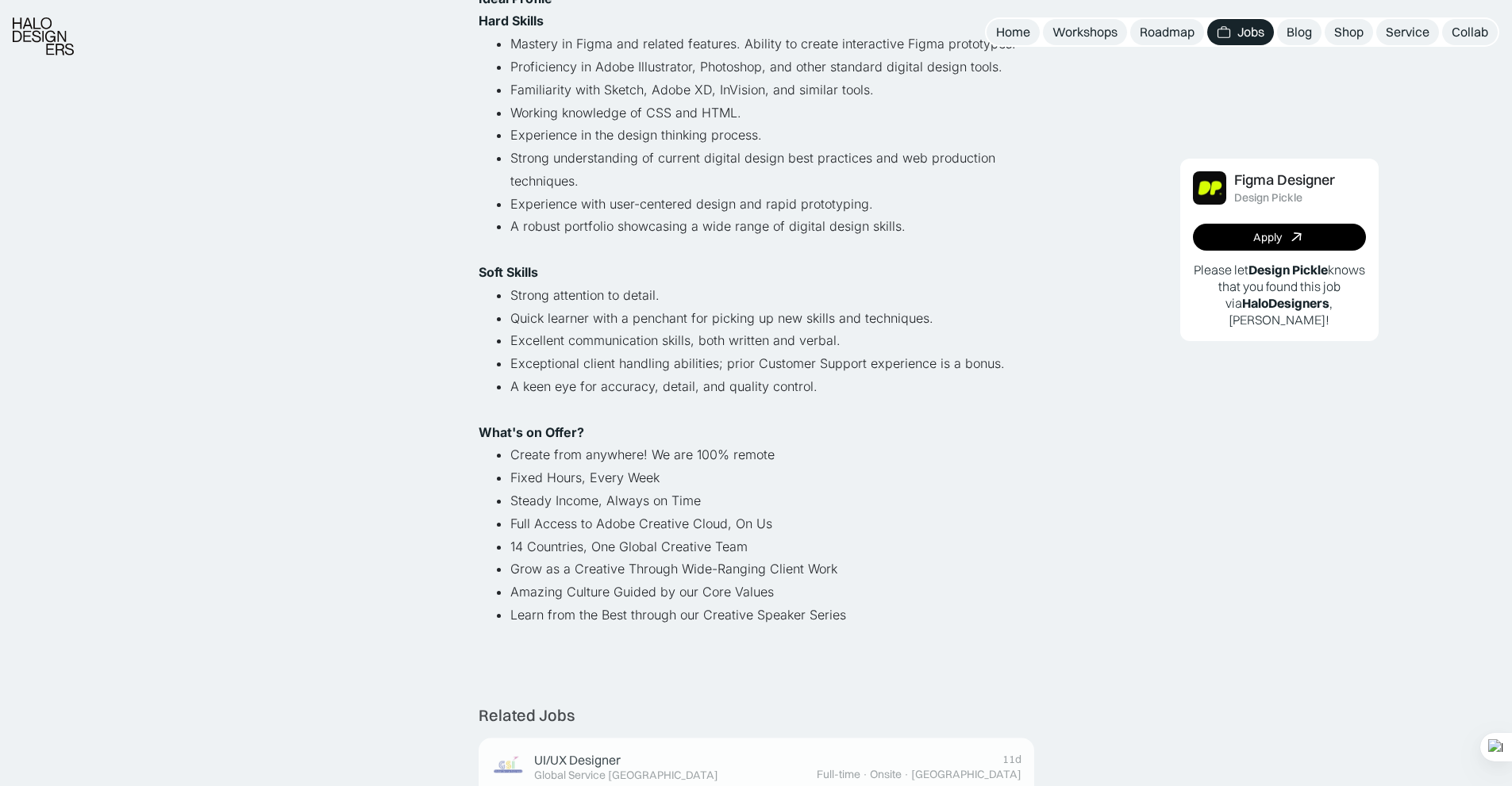
scroll to position [777, 0]
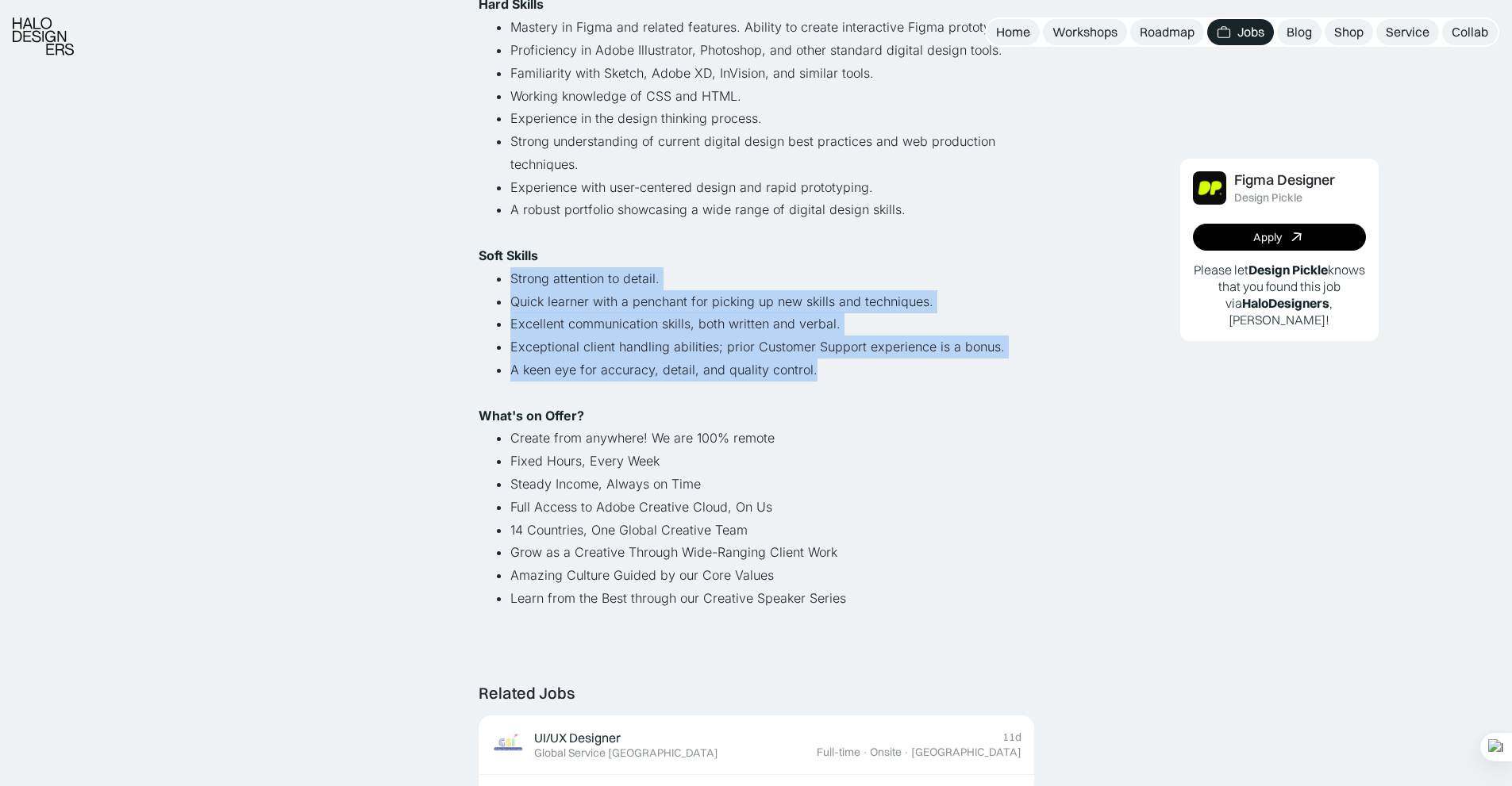
drag, startPoint x: 510, startPoint y: 276, endPoint x: 816, endPoint y: 363, distance: 318.1
click at [816, 363] on ul "Strong attention to detail. [PERSON_NAME] learner with a penchant for picking u…" at bounding box center [756, 335] width 555 height 137
copy ul "Strong attention to detail. [PERSON_NAME] learner with a penchant for picking u…"
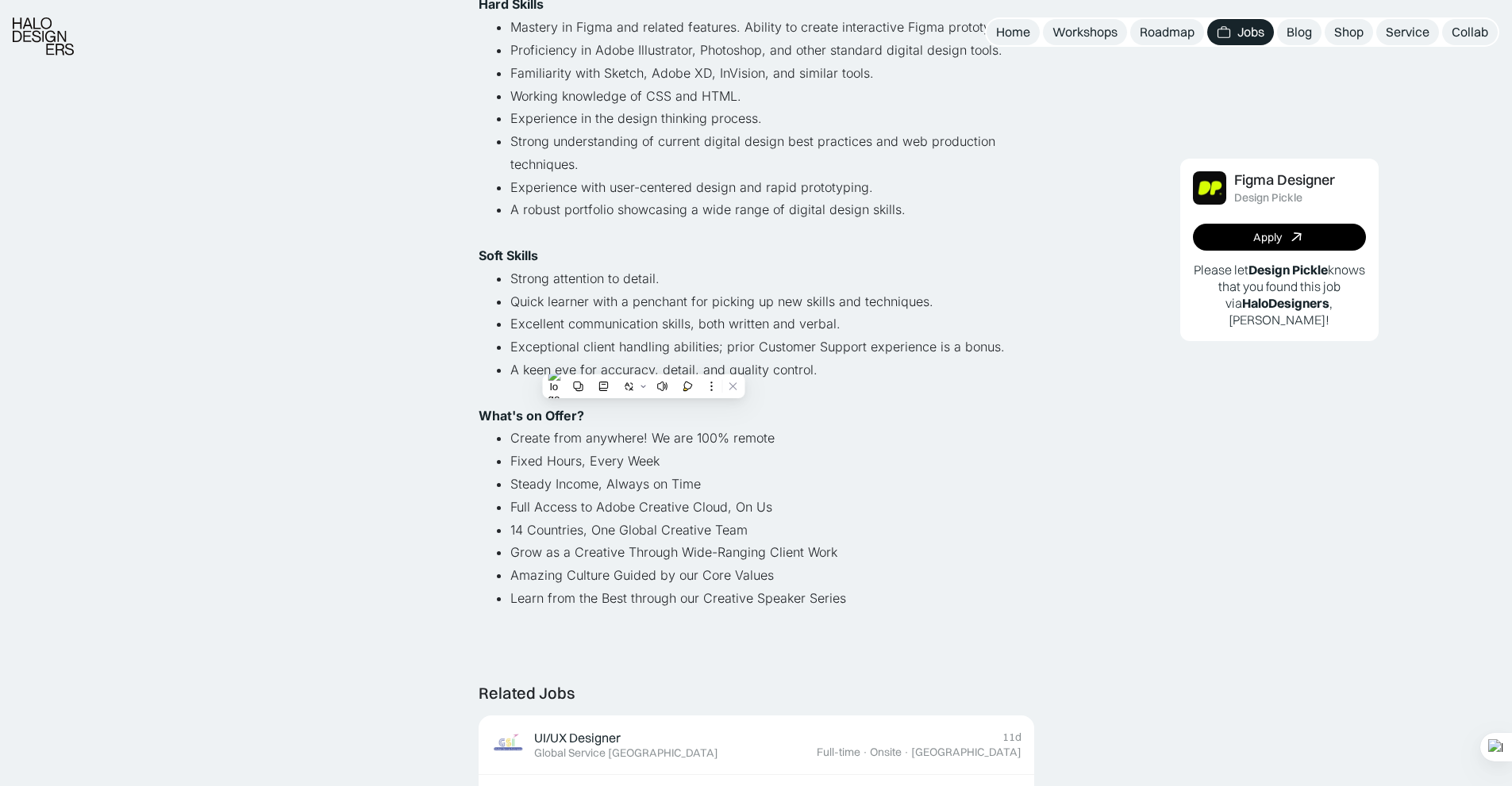
click at [746, 197] on li "Experience with user-centered design and rapid prototyping." at bounding box center [772, 188] width 524 height 23
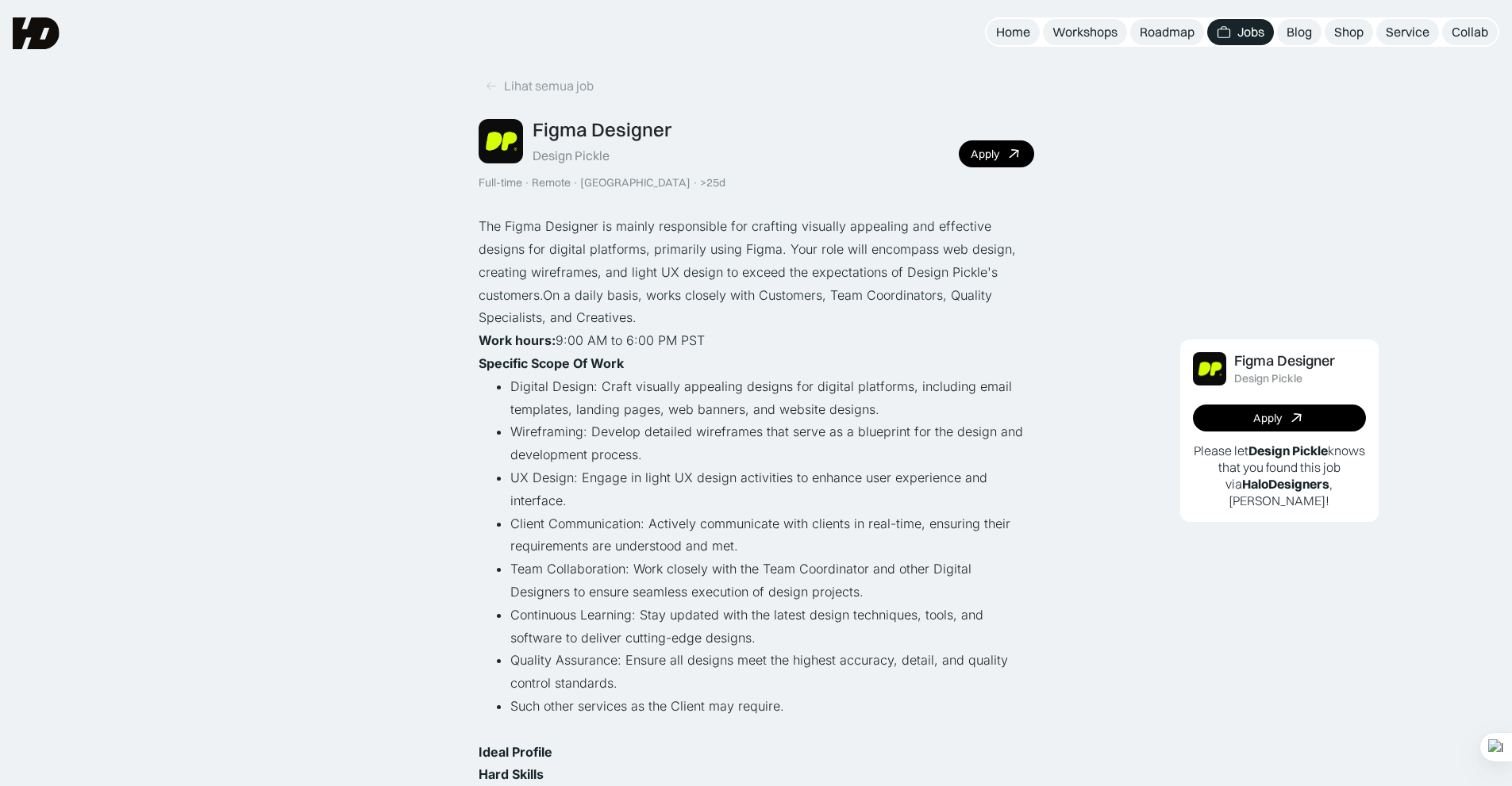
scroll to position [0, 0]
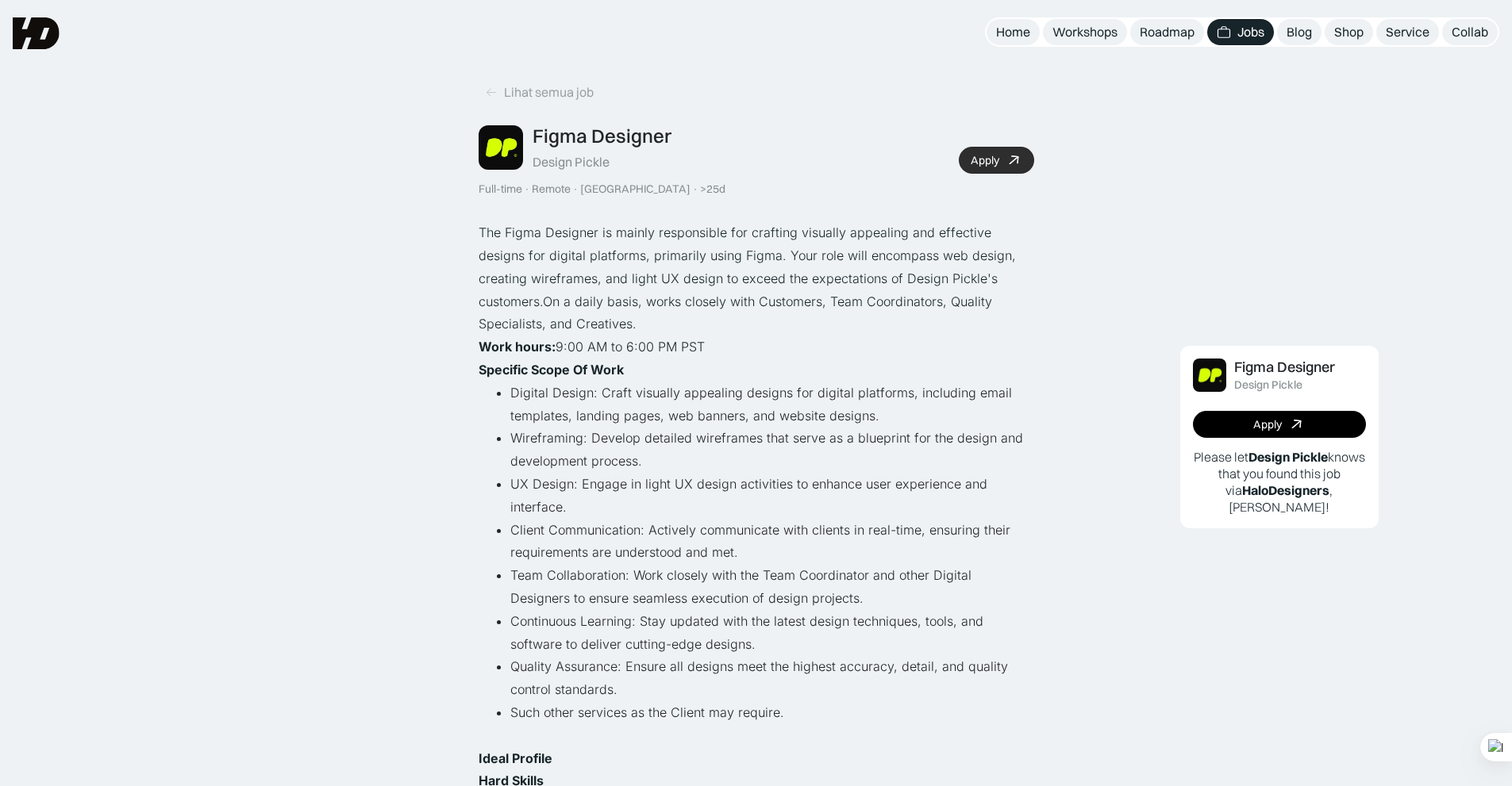
click at [976, 162] on div "Apply" at bounding box center [985, 160] width 28 height 13
